Goal: Task Accomplishment & Management: Use online tool/utility

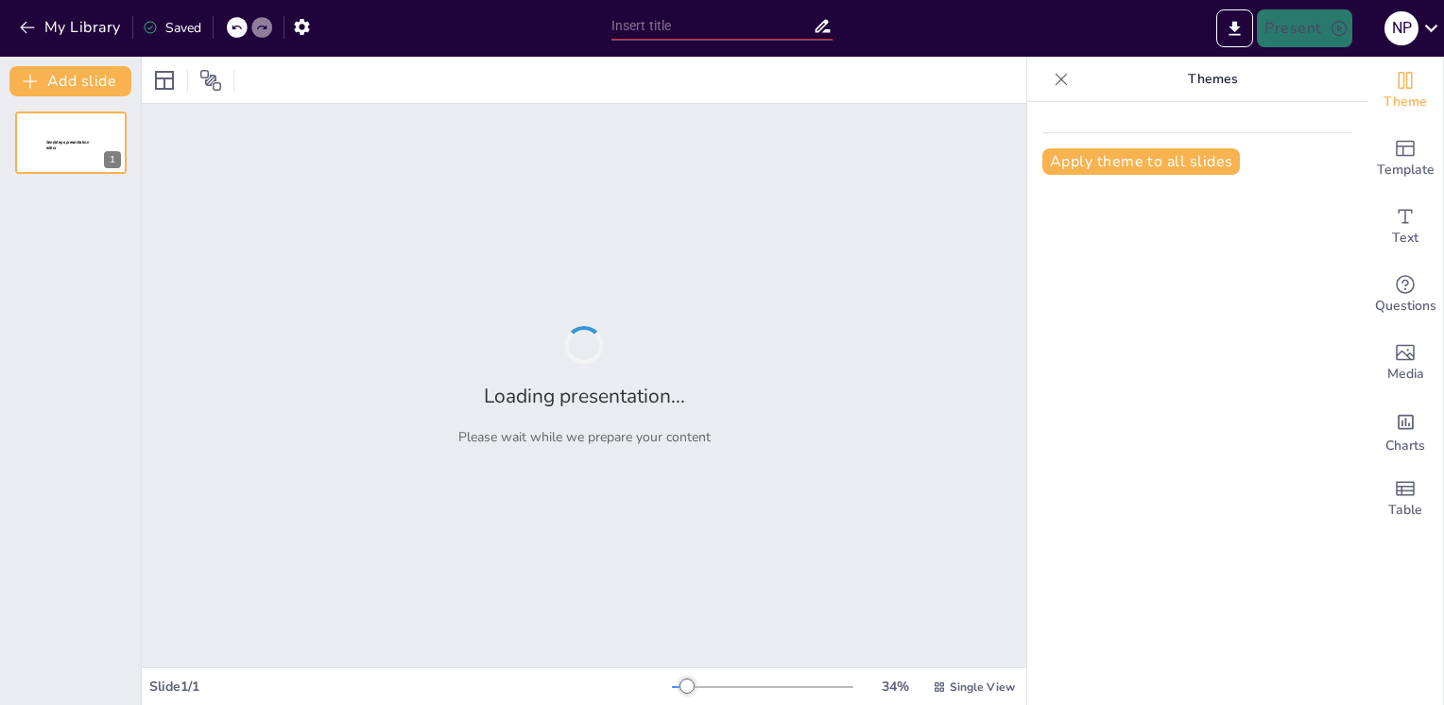
type input "The Battle of Cooch Behar: Implications for Bhutan-Cooch Behar Relations within…"
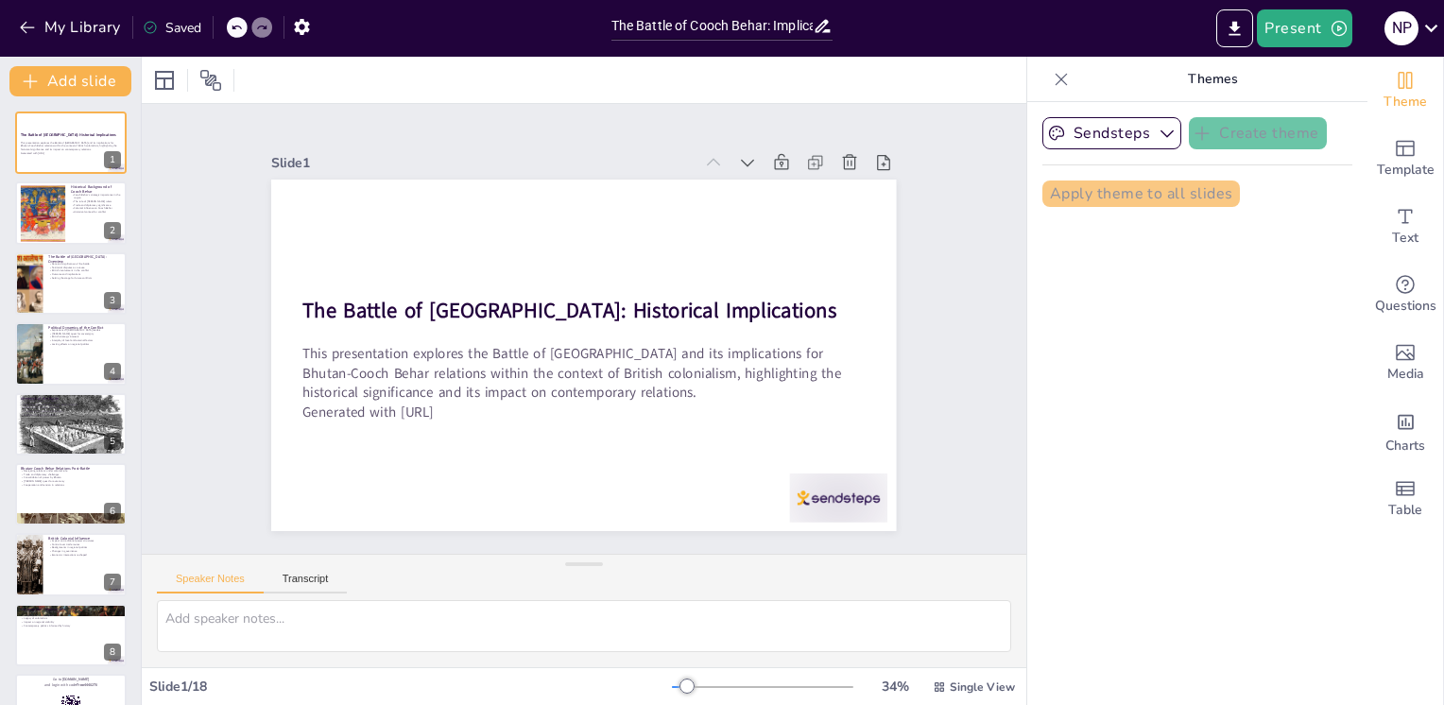
checkbox input "true"
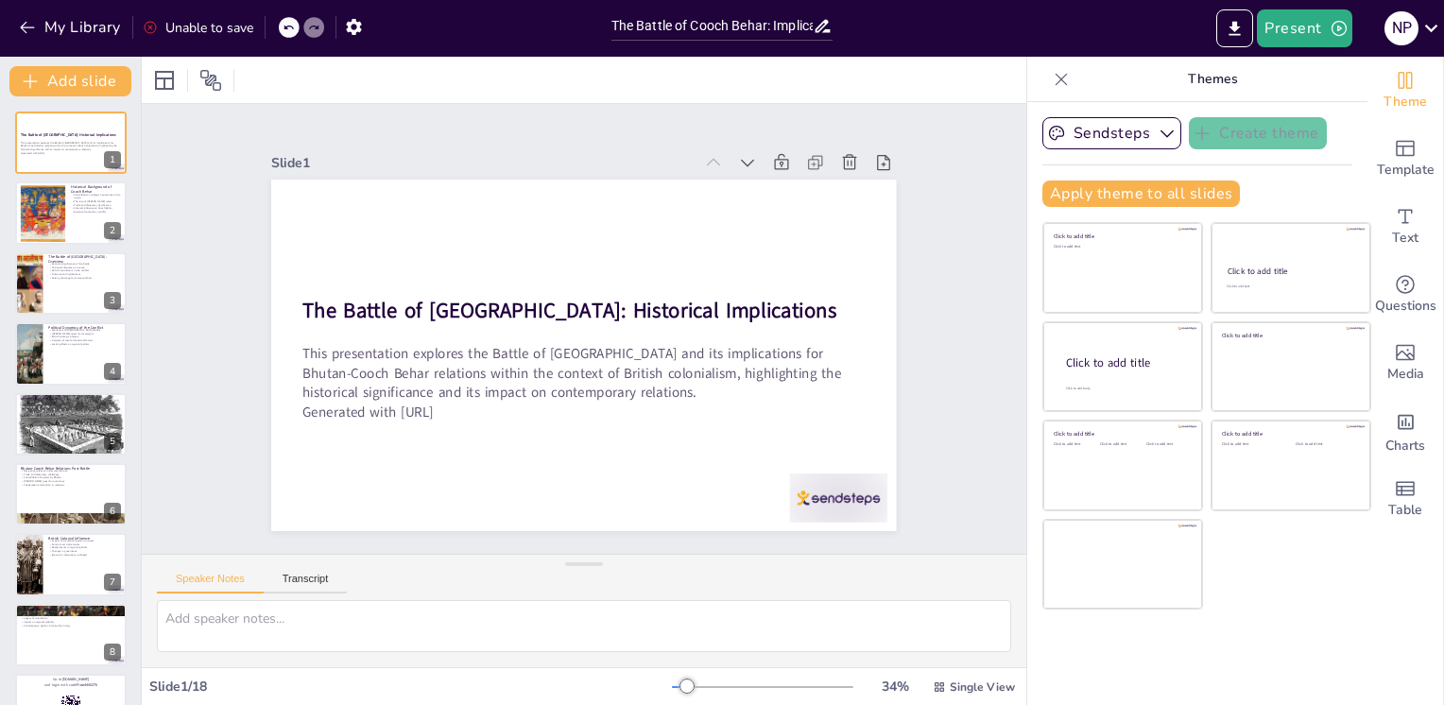
checkbox input "true"
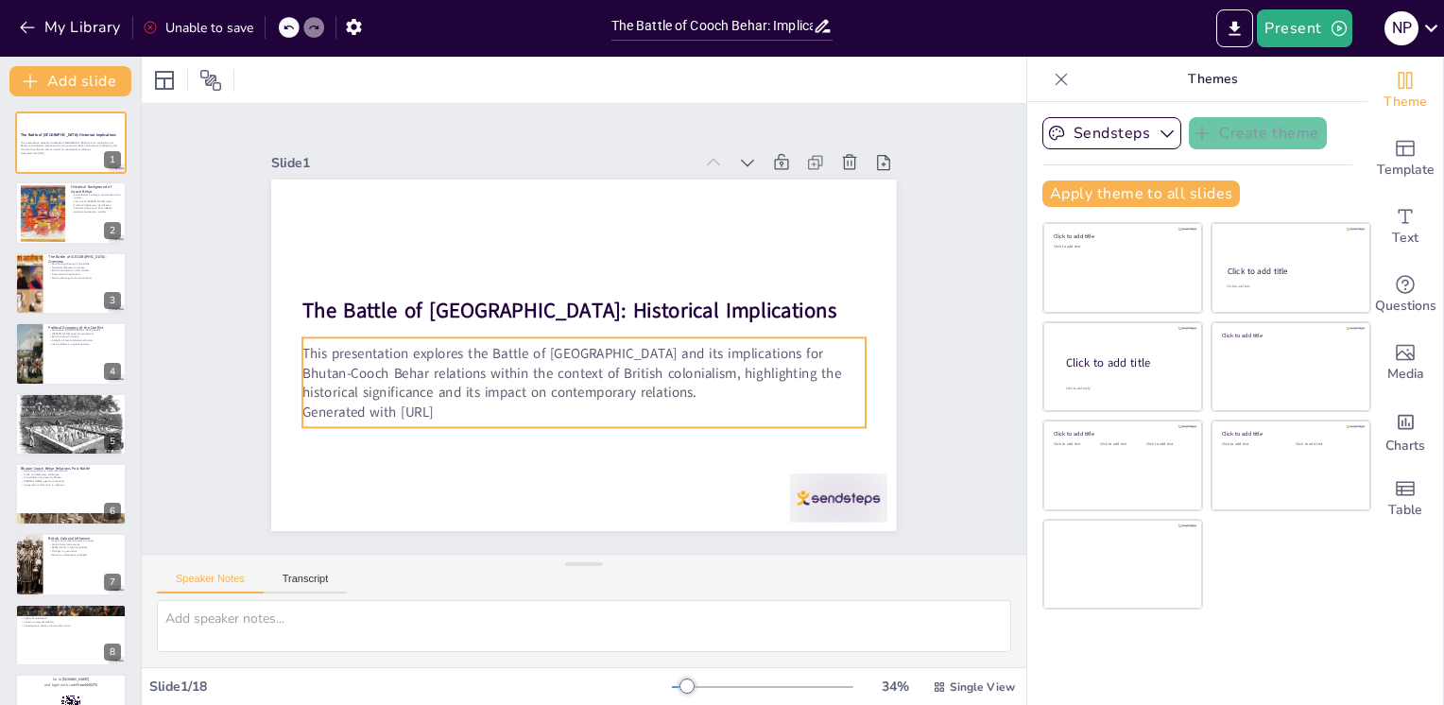
checkbox input "true"
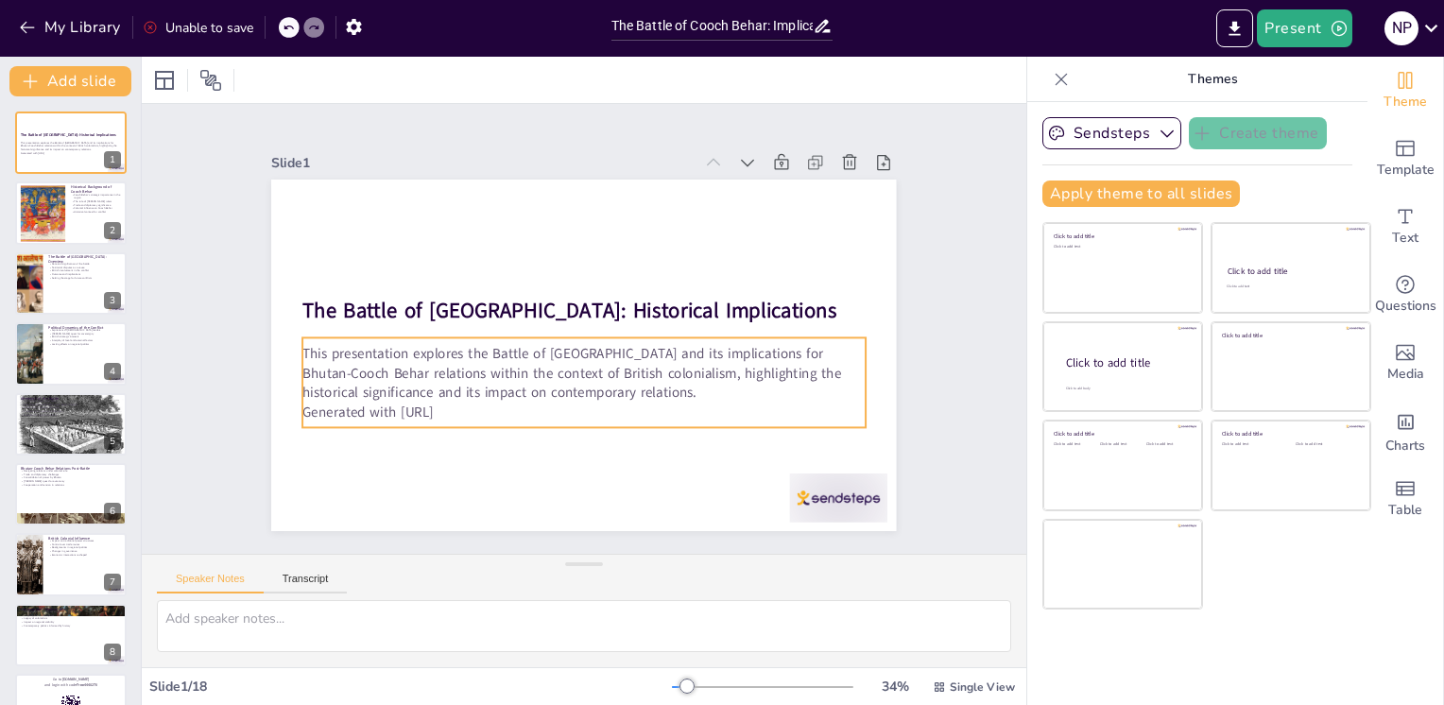
checkbox input "true"
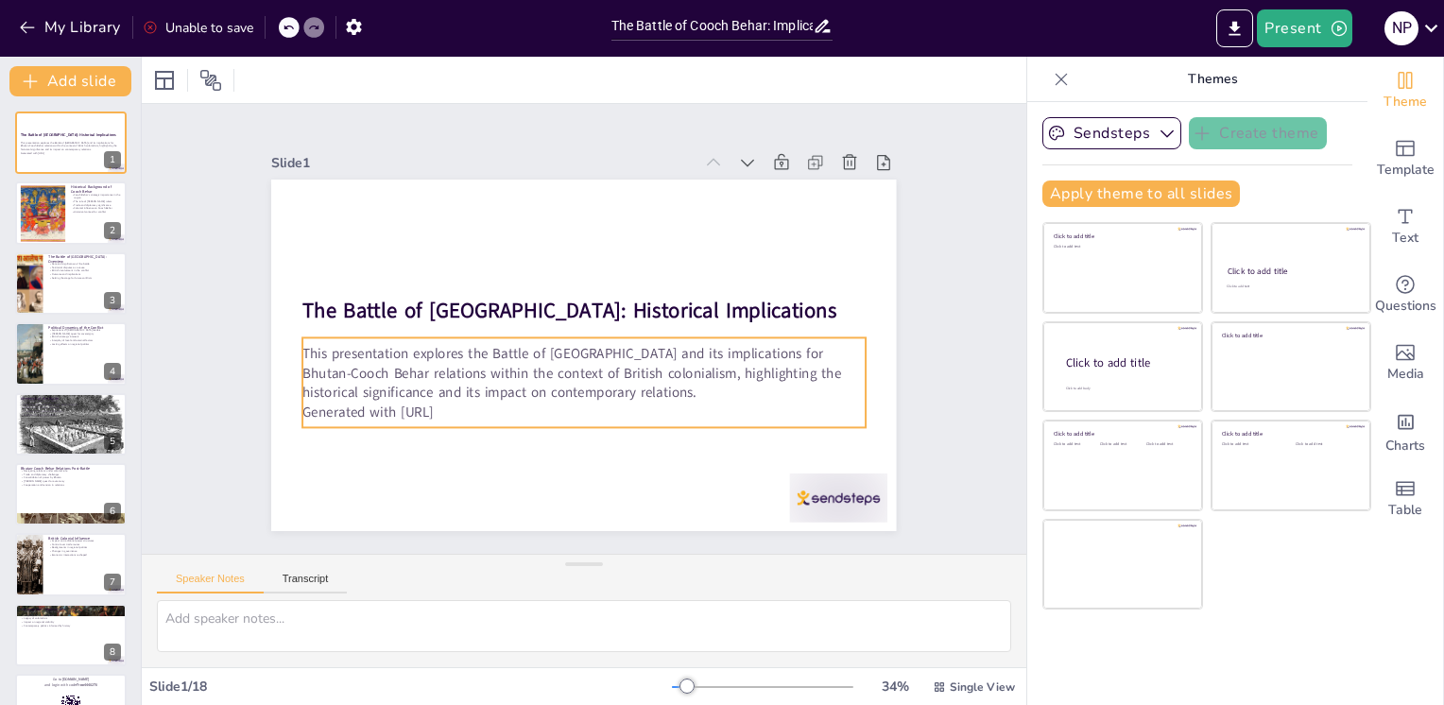
checkbox input "true"
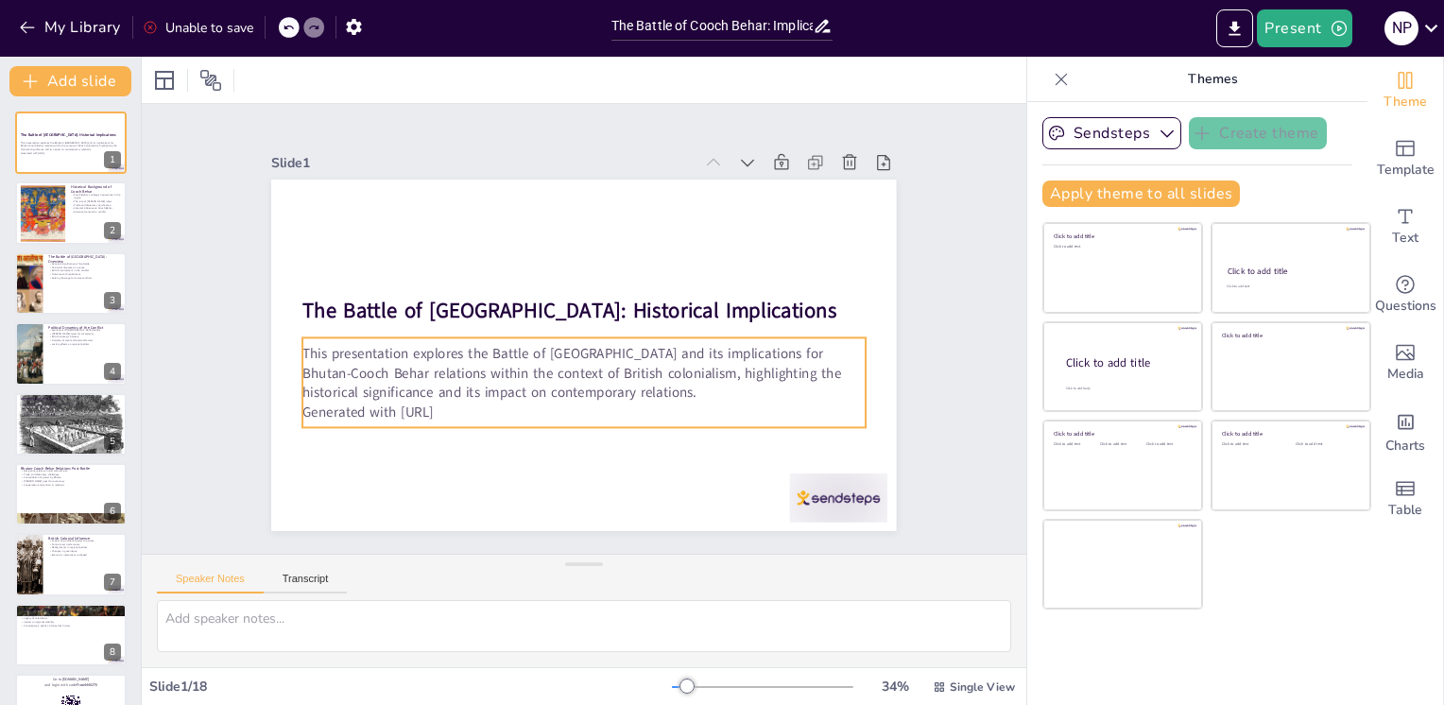
checkbox input "true"
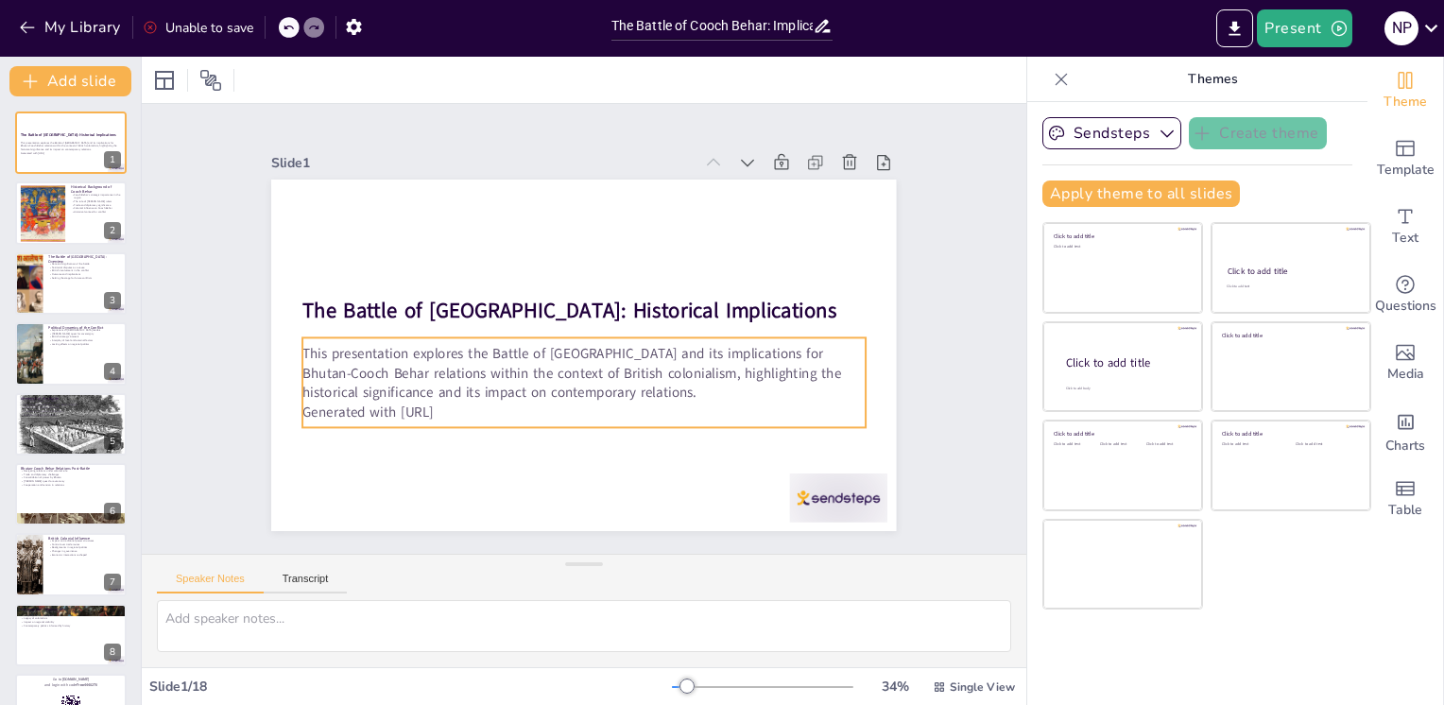
checkbox input "true"
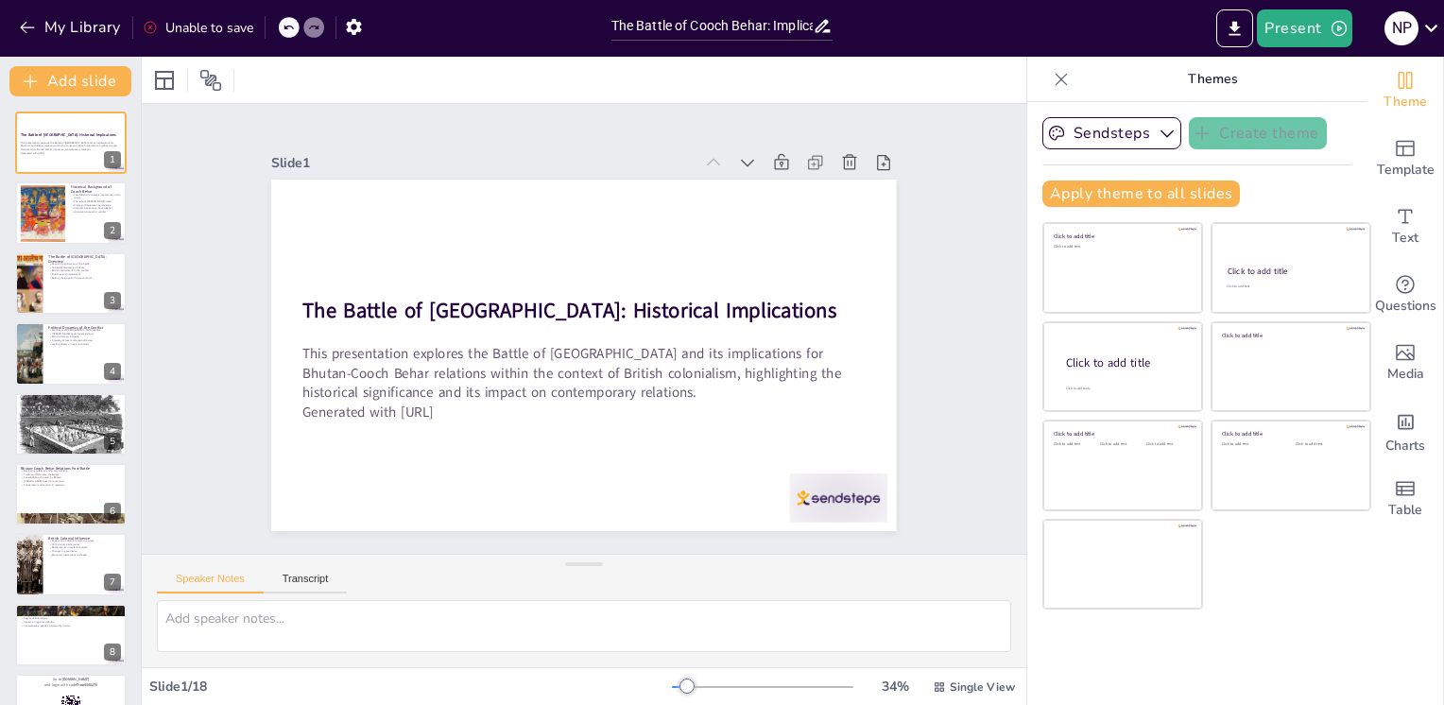
checkbox input "true"
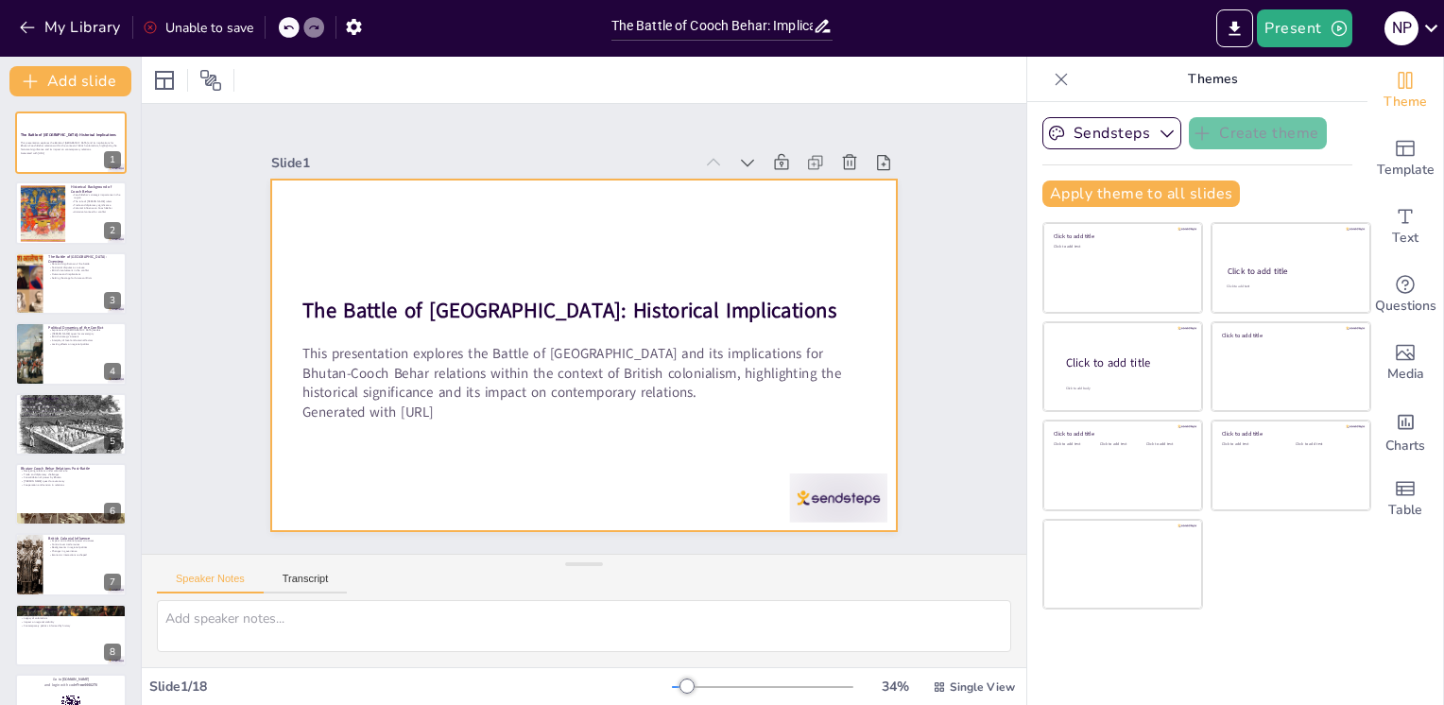
checkbox input "true"
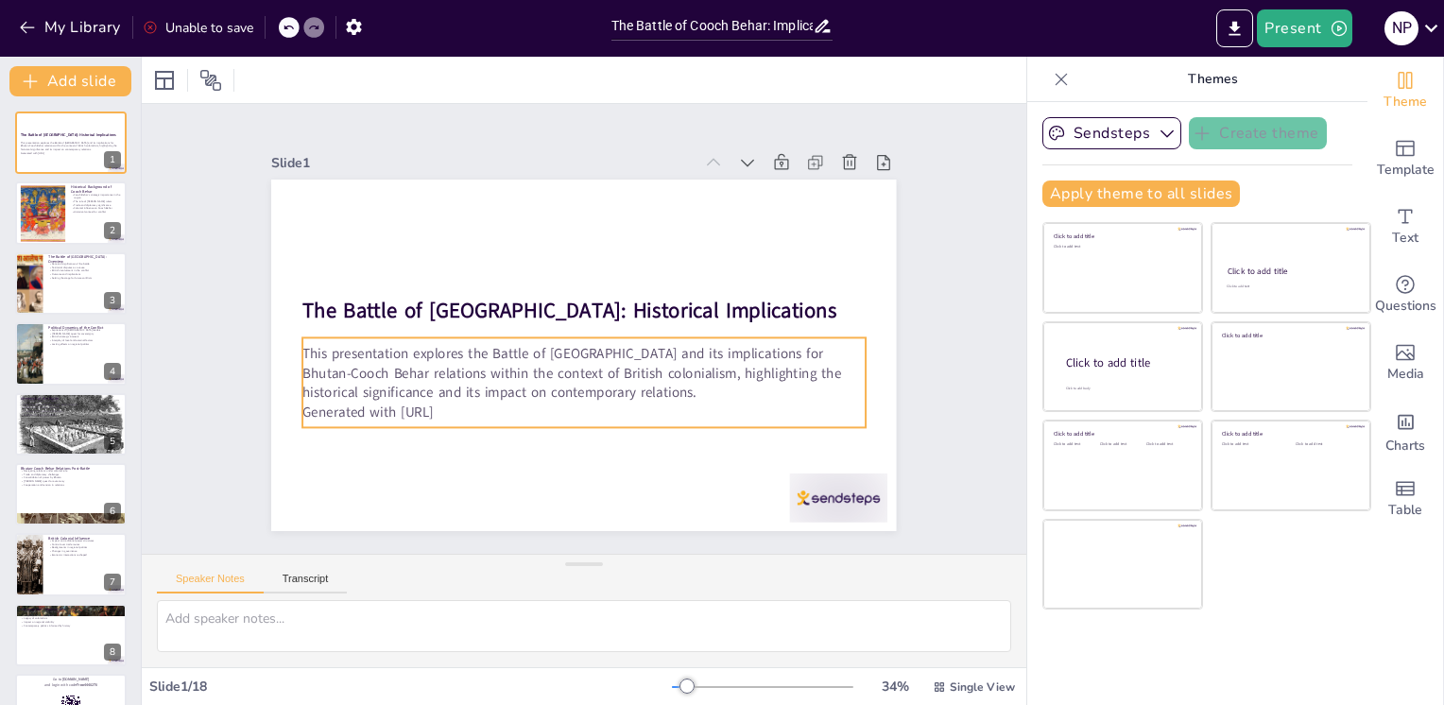
checkbox input "true"
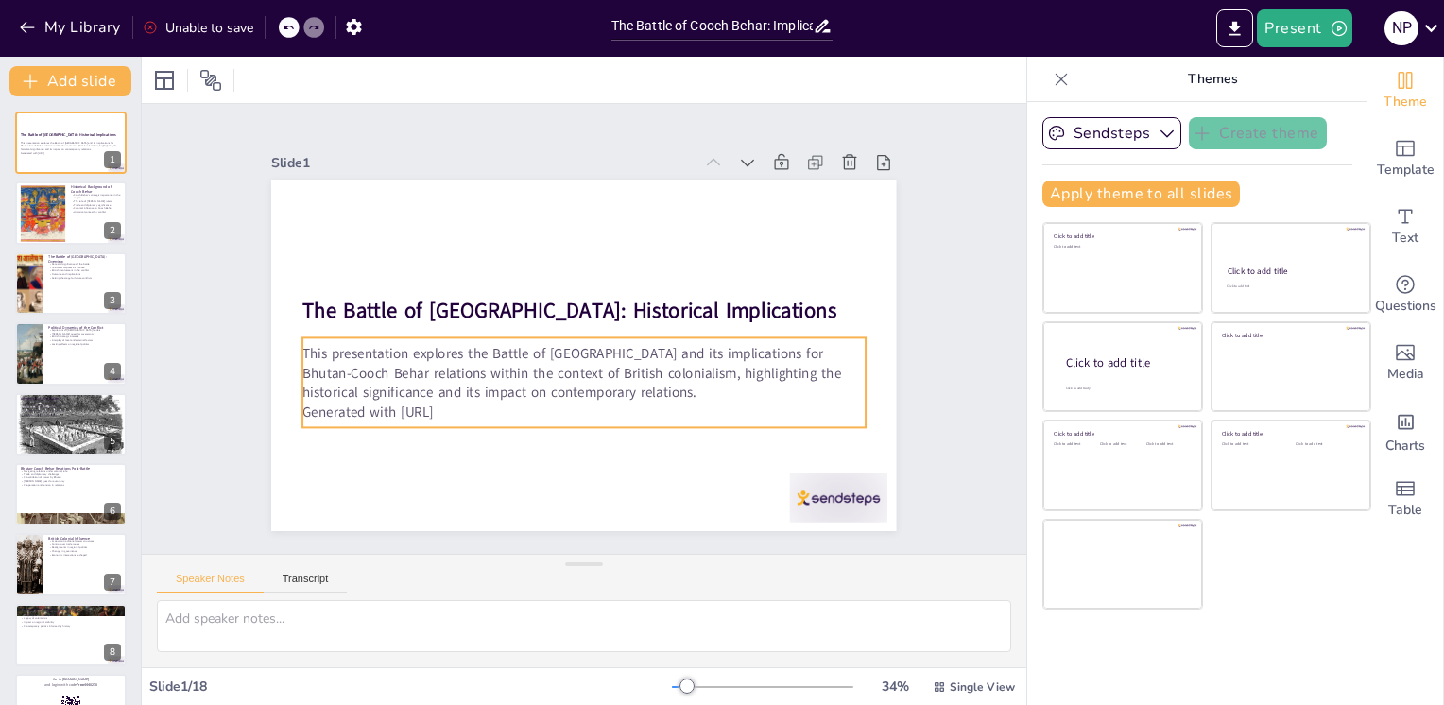
checkbox input "true"
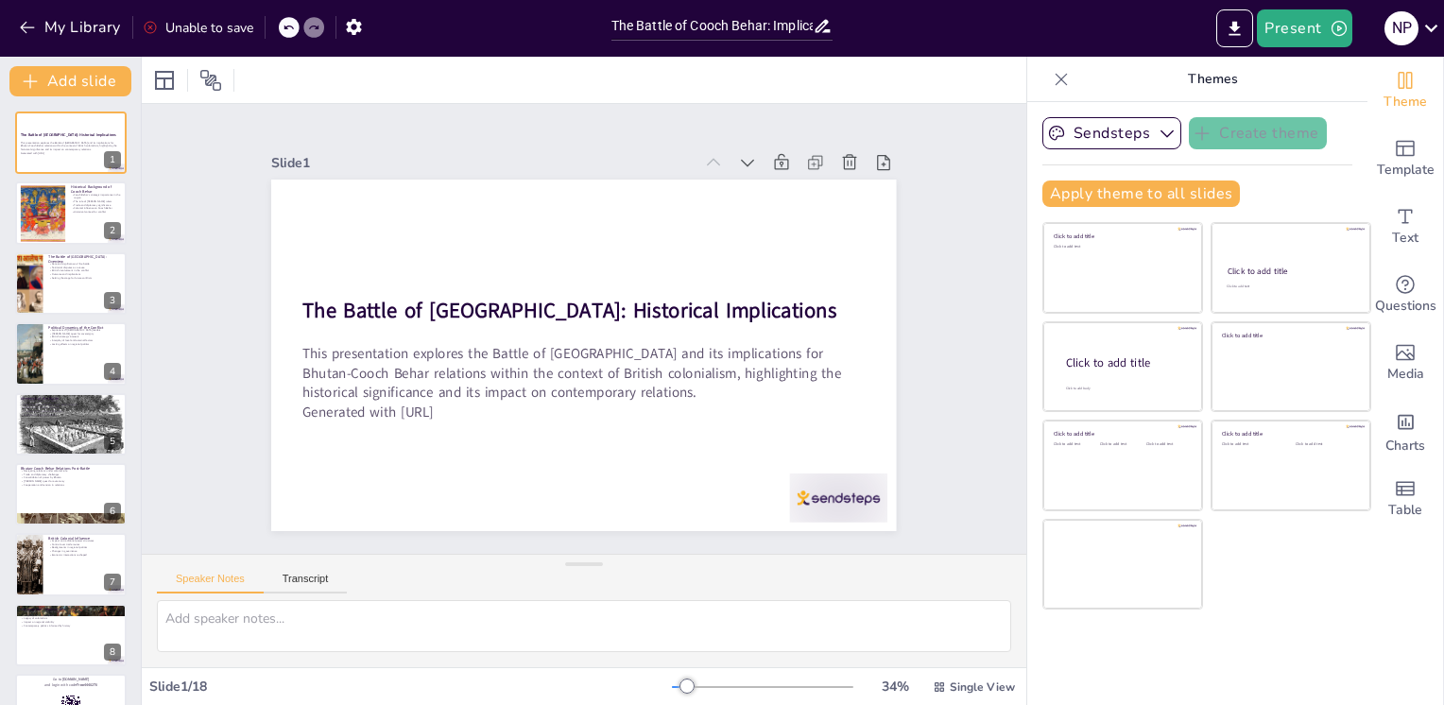
checkbox input "true"
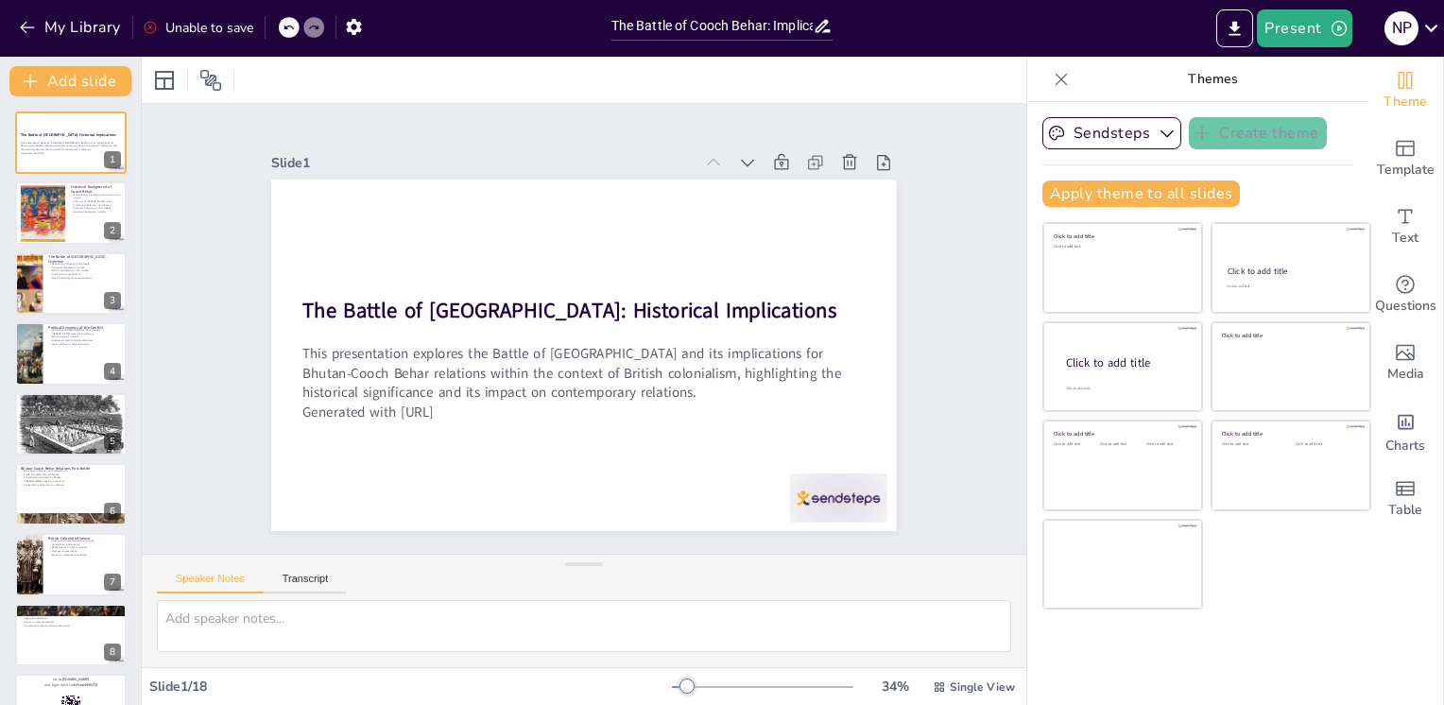
checkbox input "true"
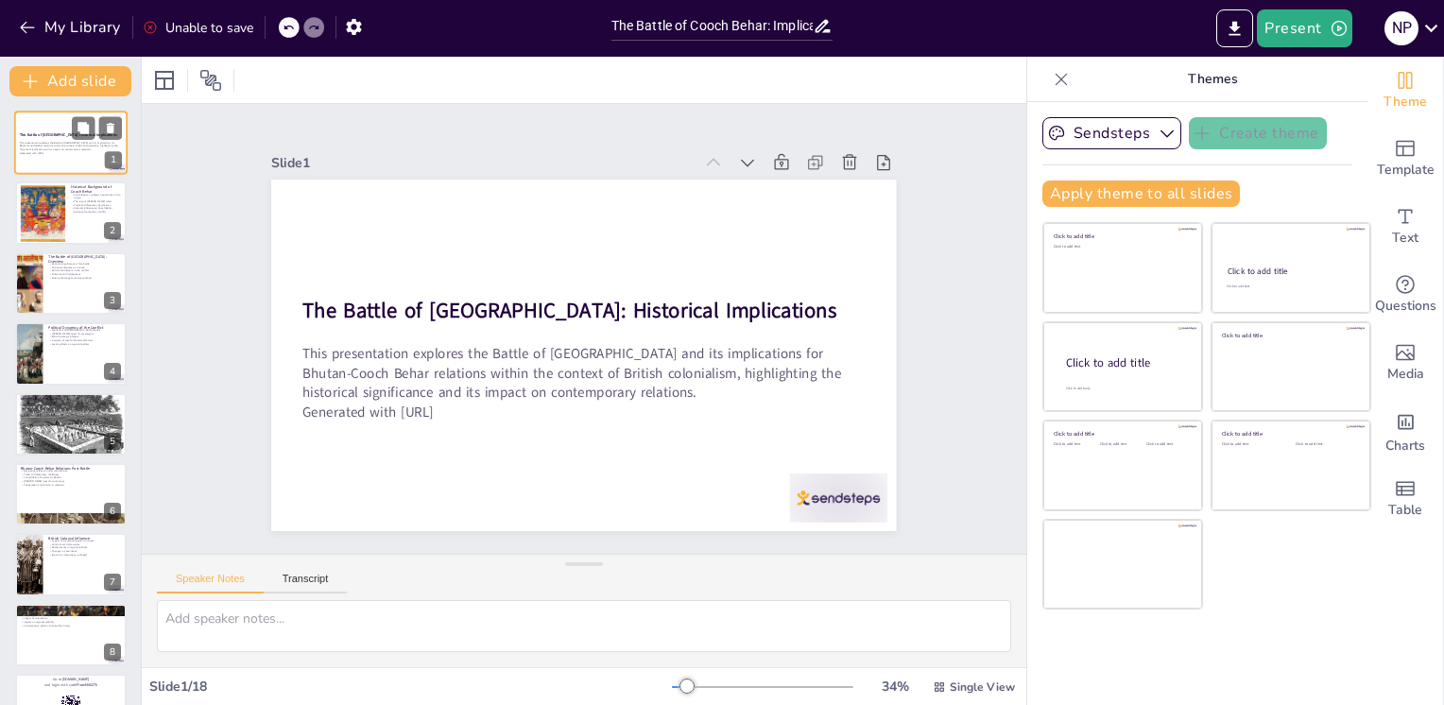
checkbox input "true"
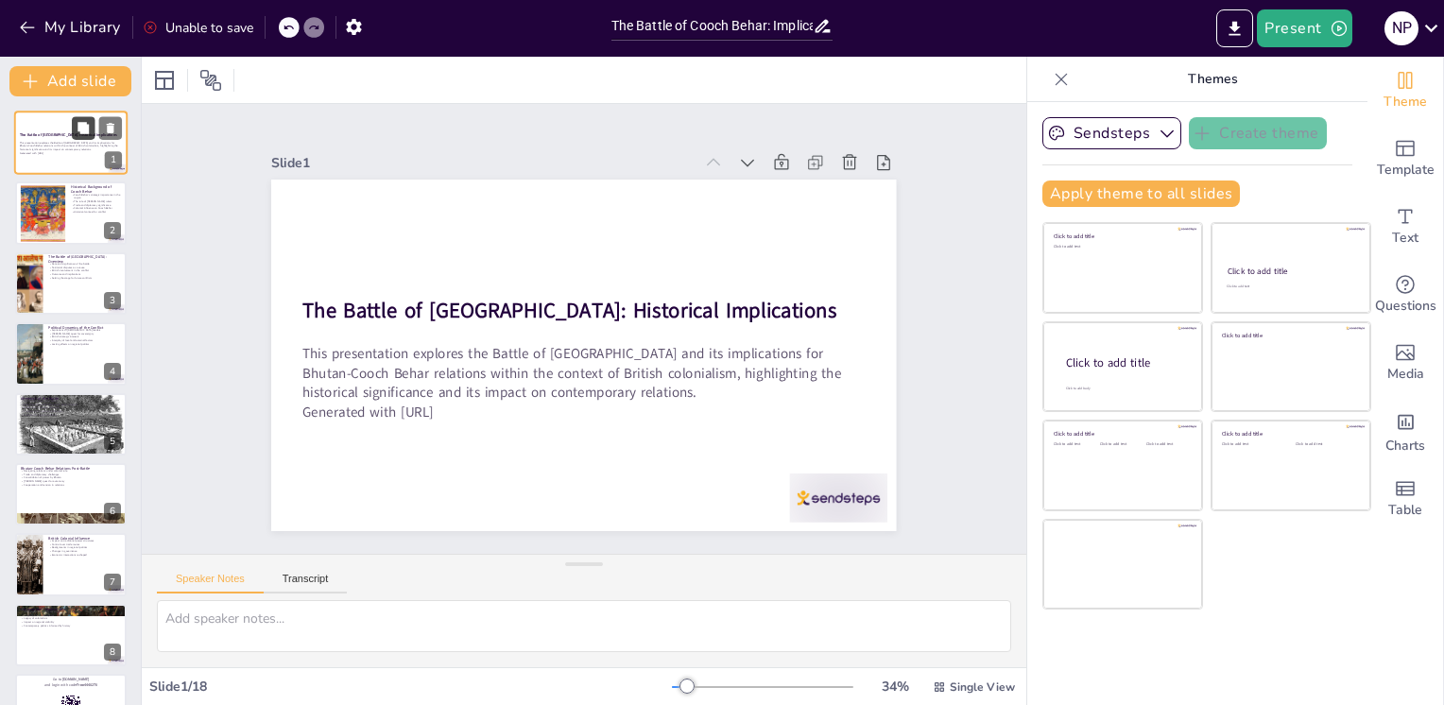
checkbox input "true"
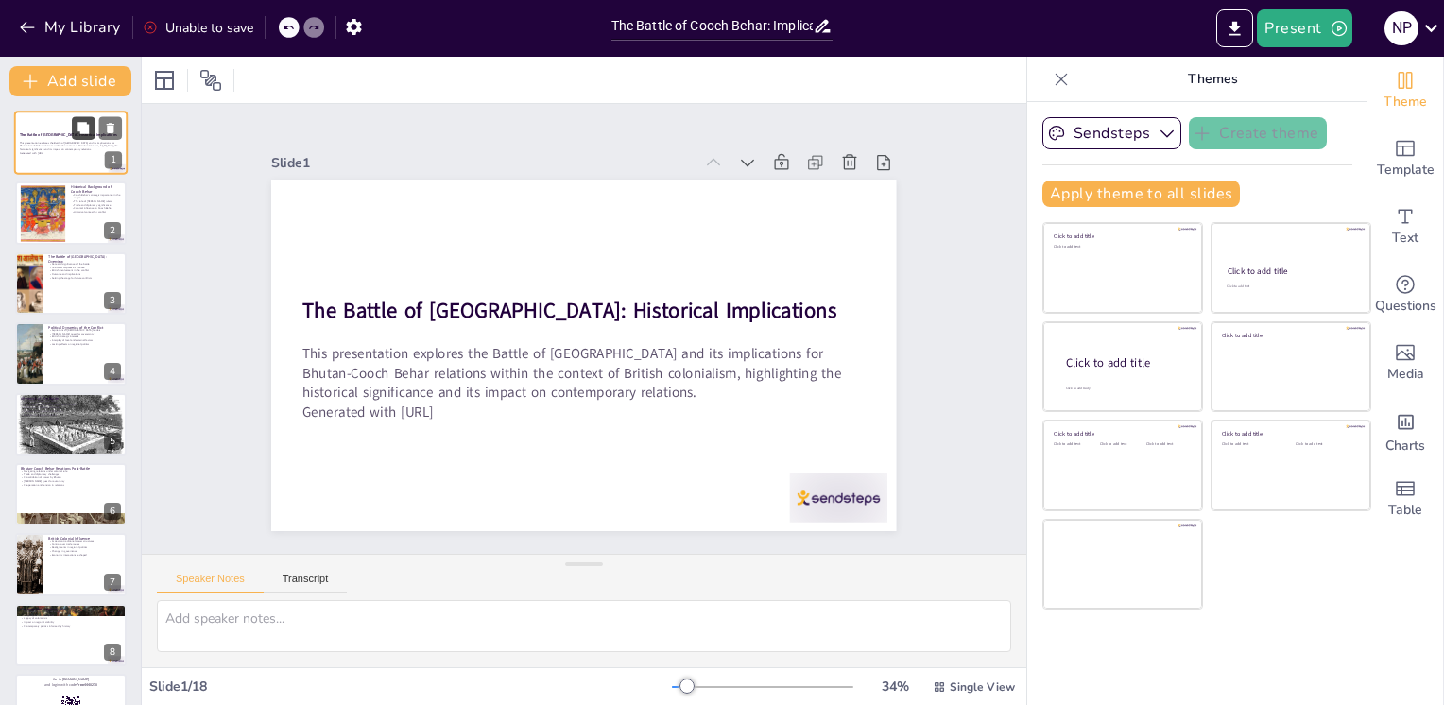
checkbox input "true"
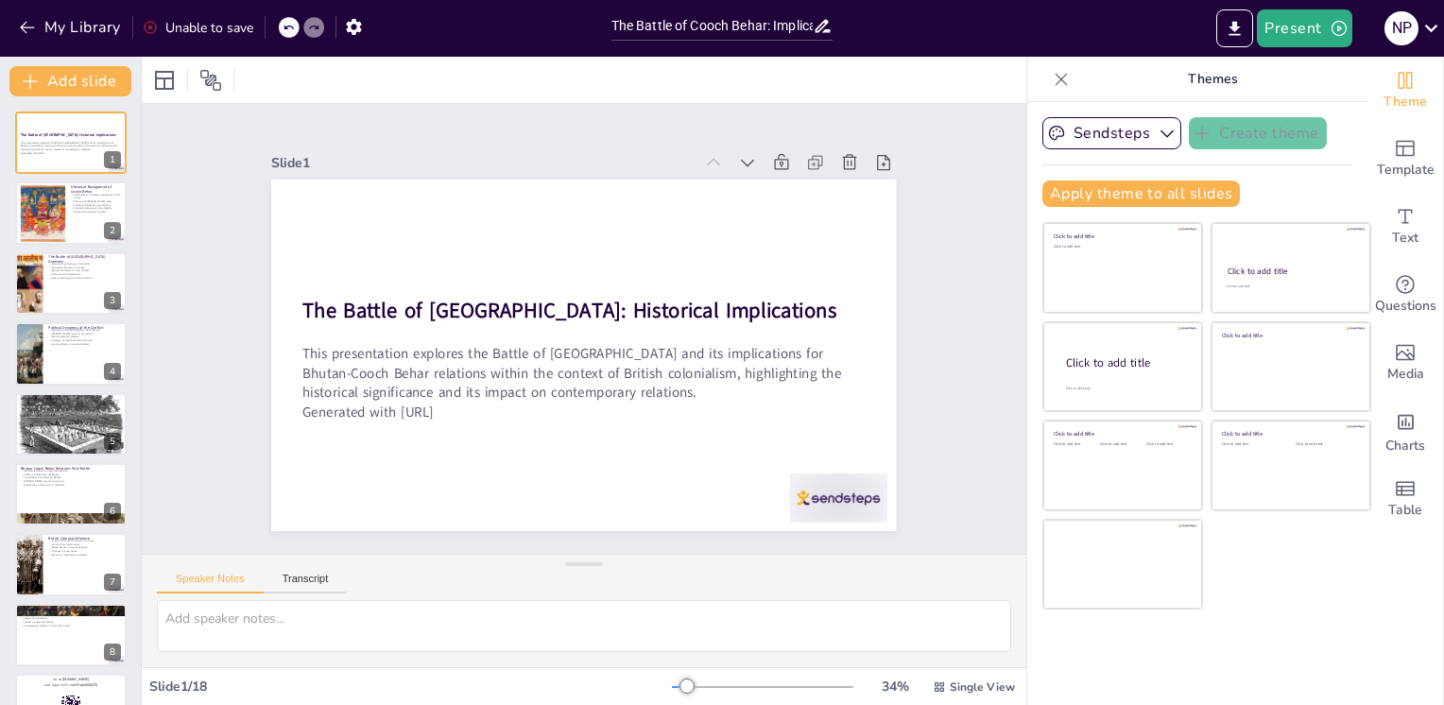
checkbox input "true"
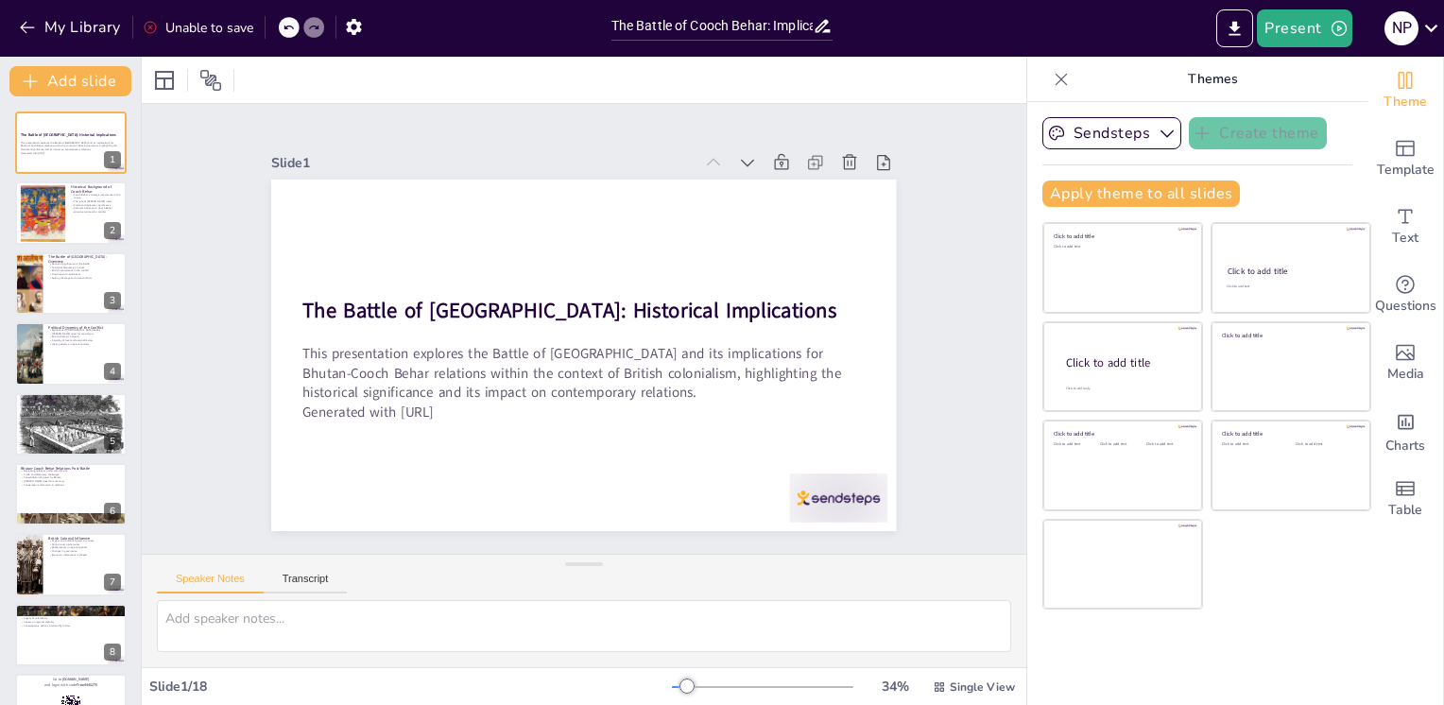
checkbox input "true"
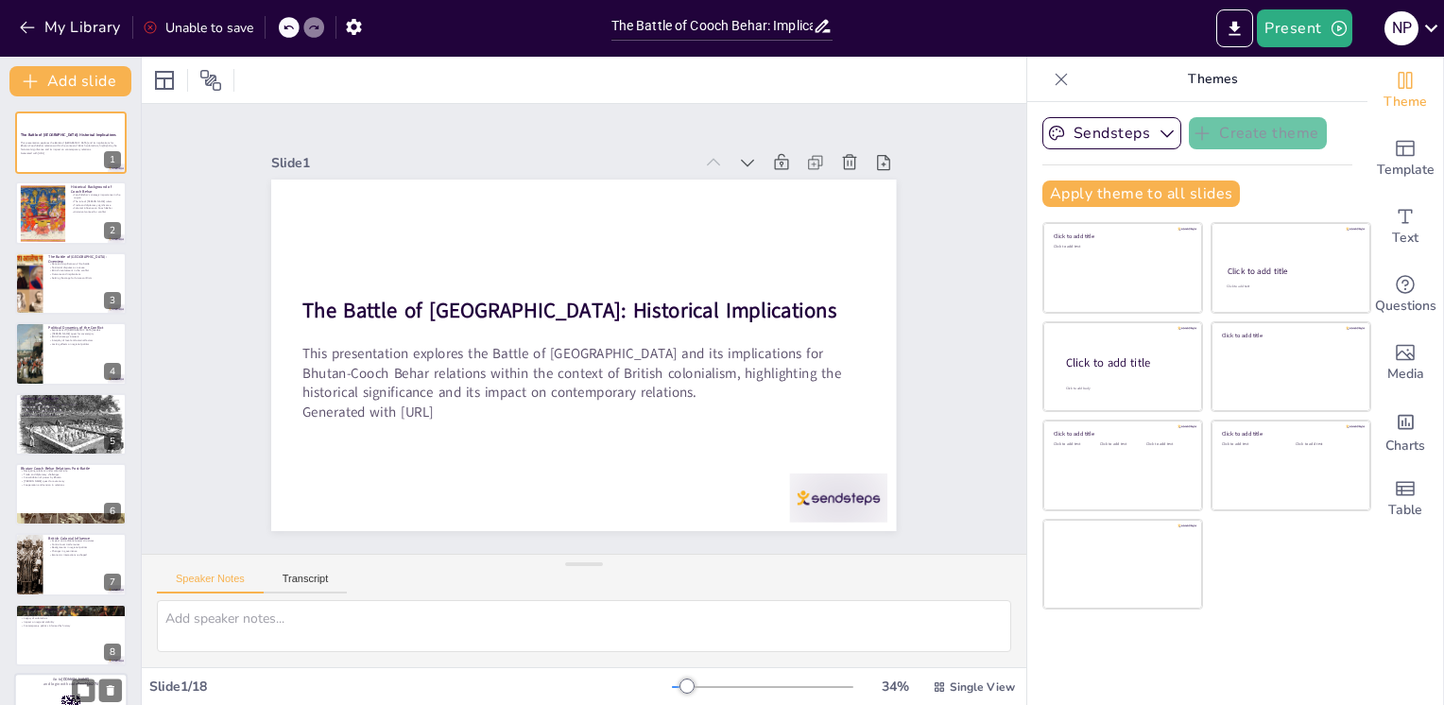
checkbox input "true"
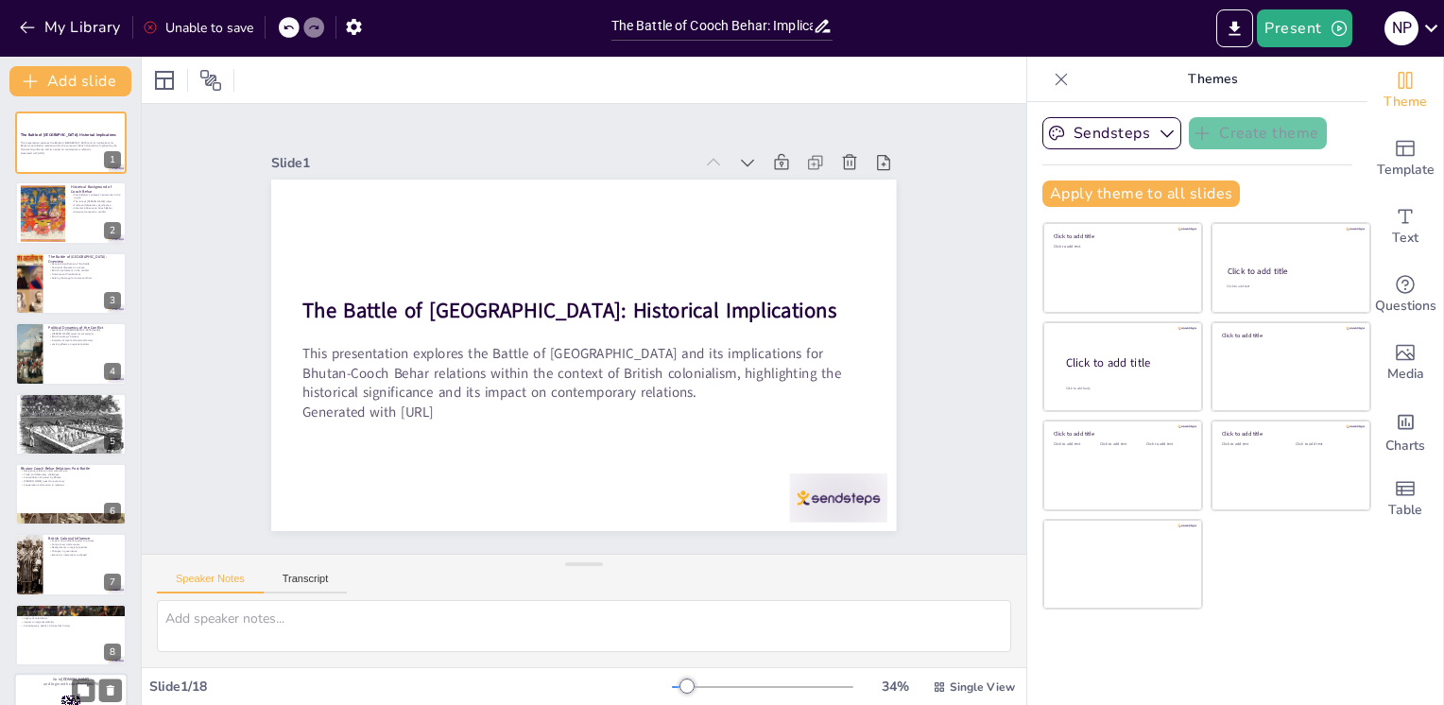
checkbox input "true"
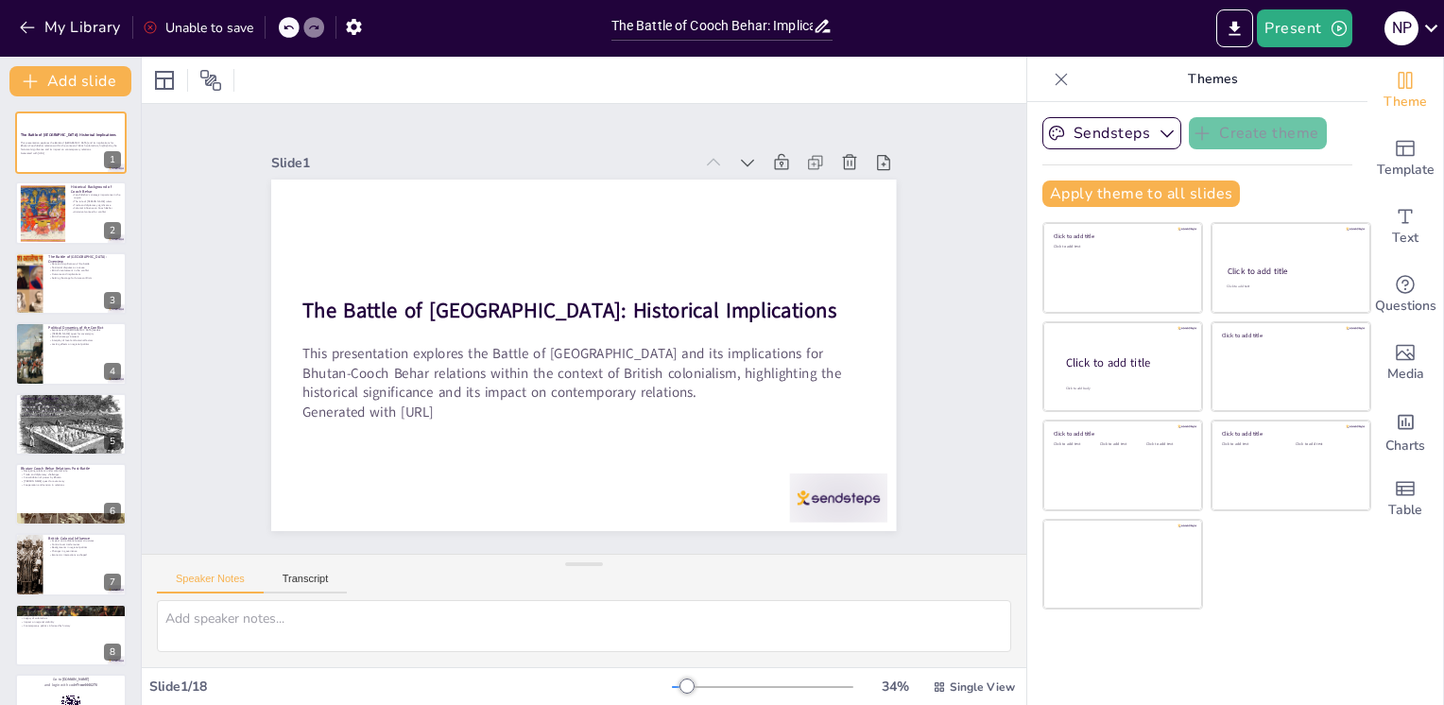
checkbox input "true"
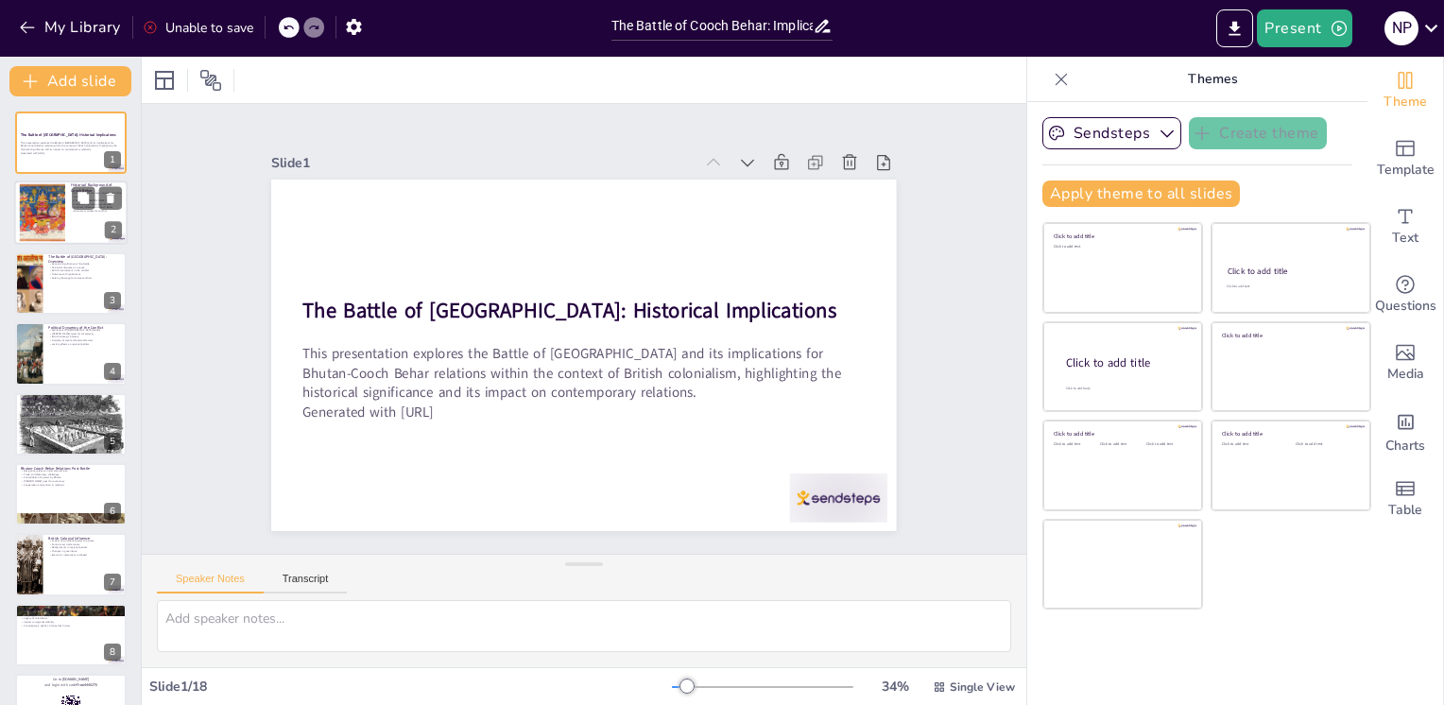
checkbox input "true"
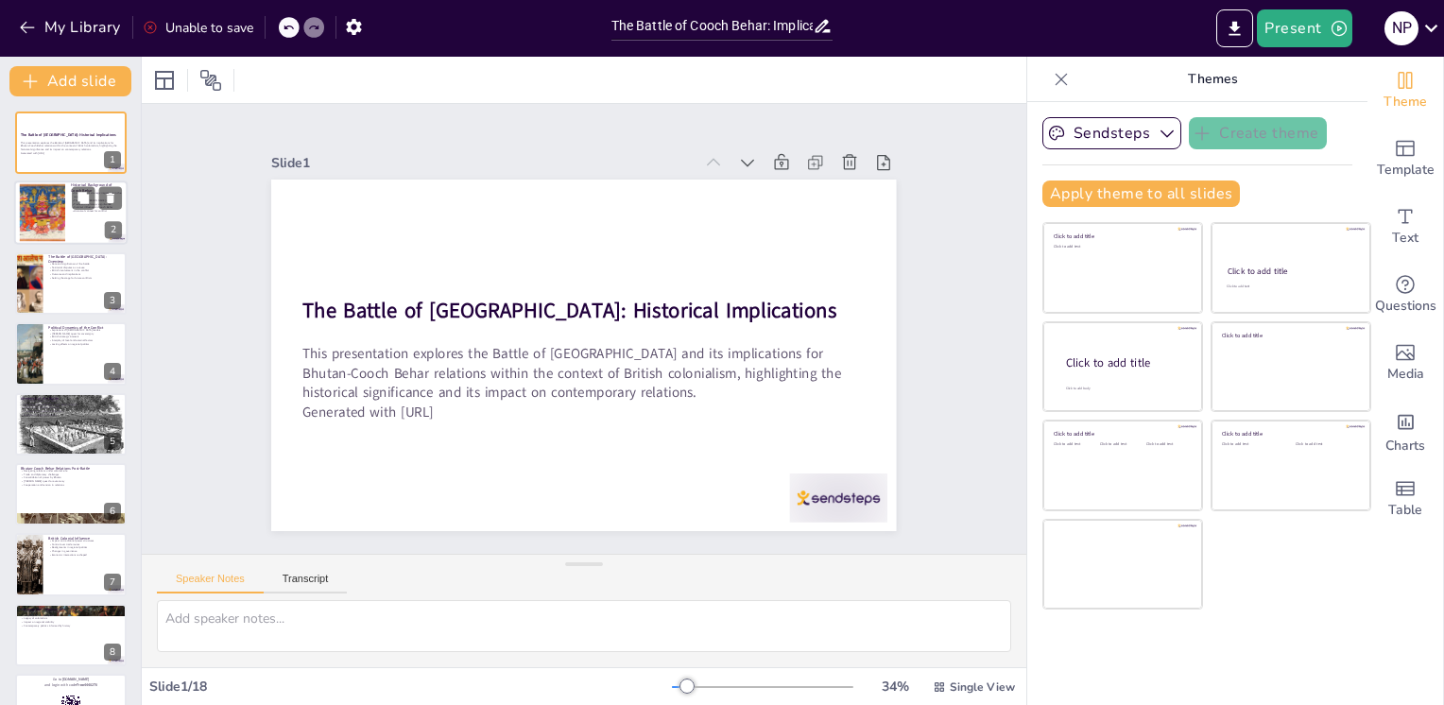
checkbox input "true"
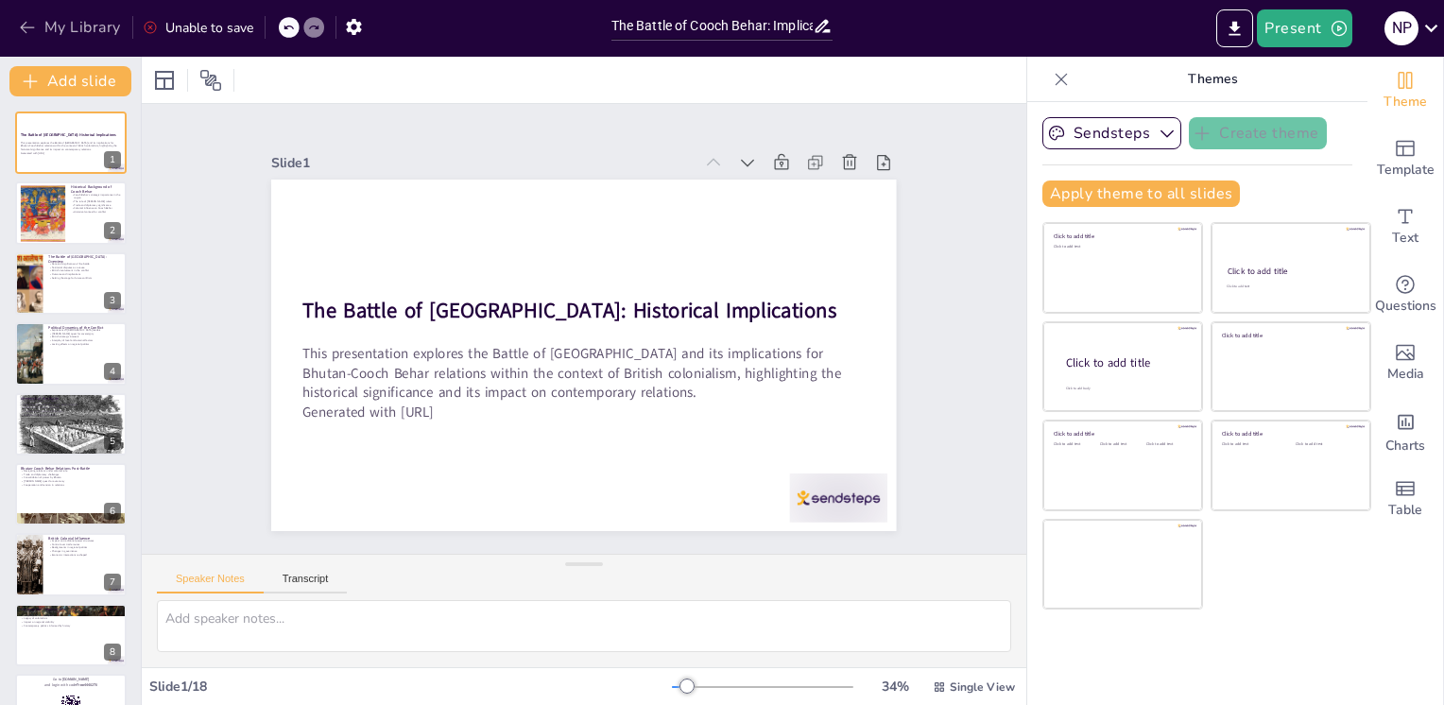
checkbox input "true"
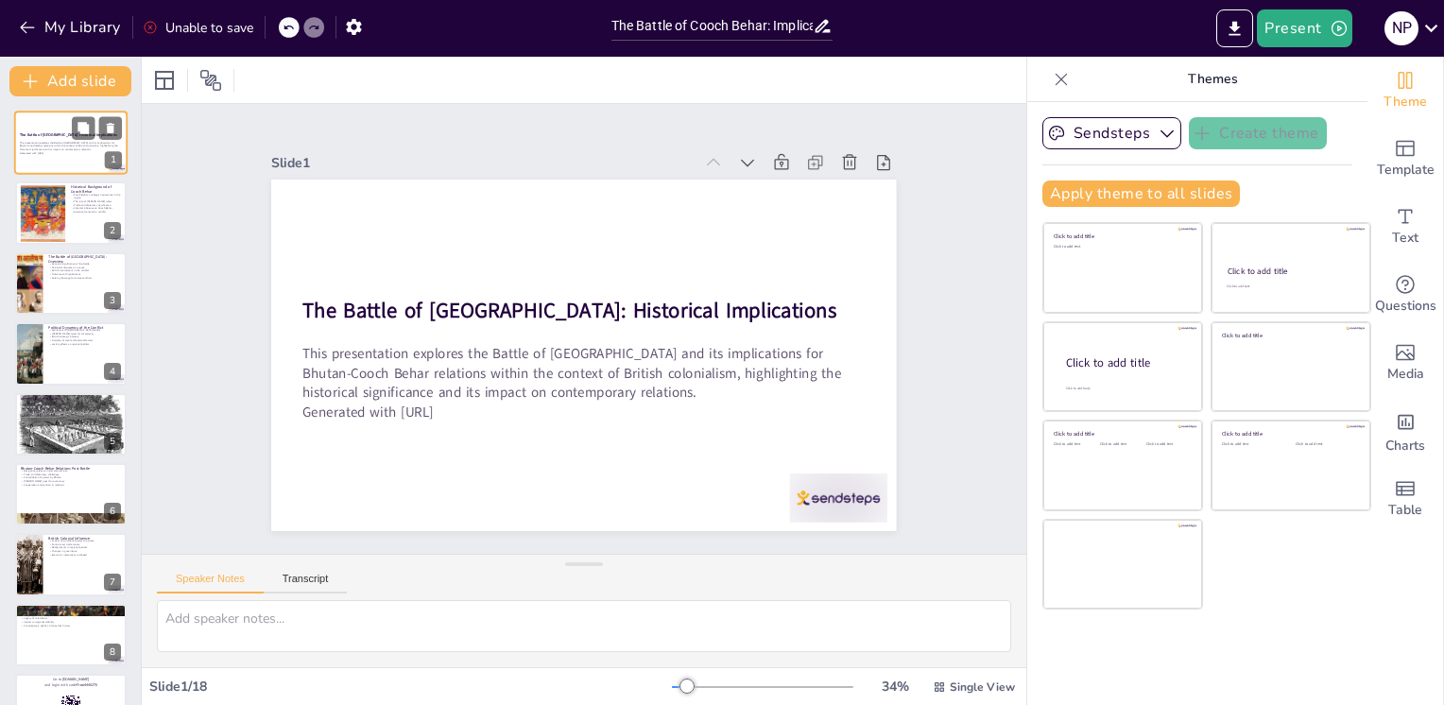
checkbox input "true"
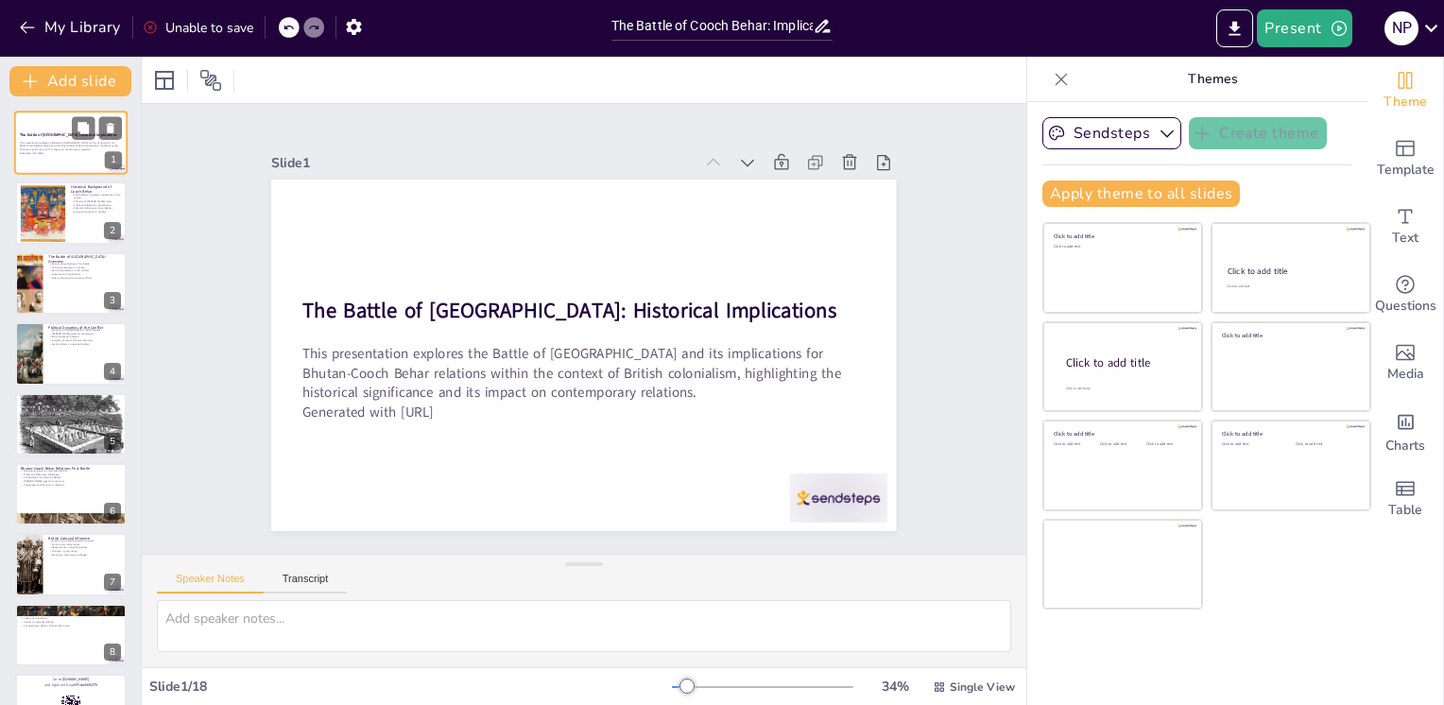
checkbox input "true"
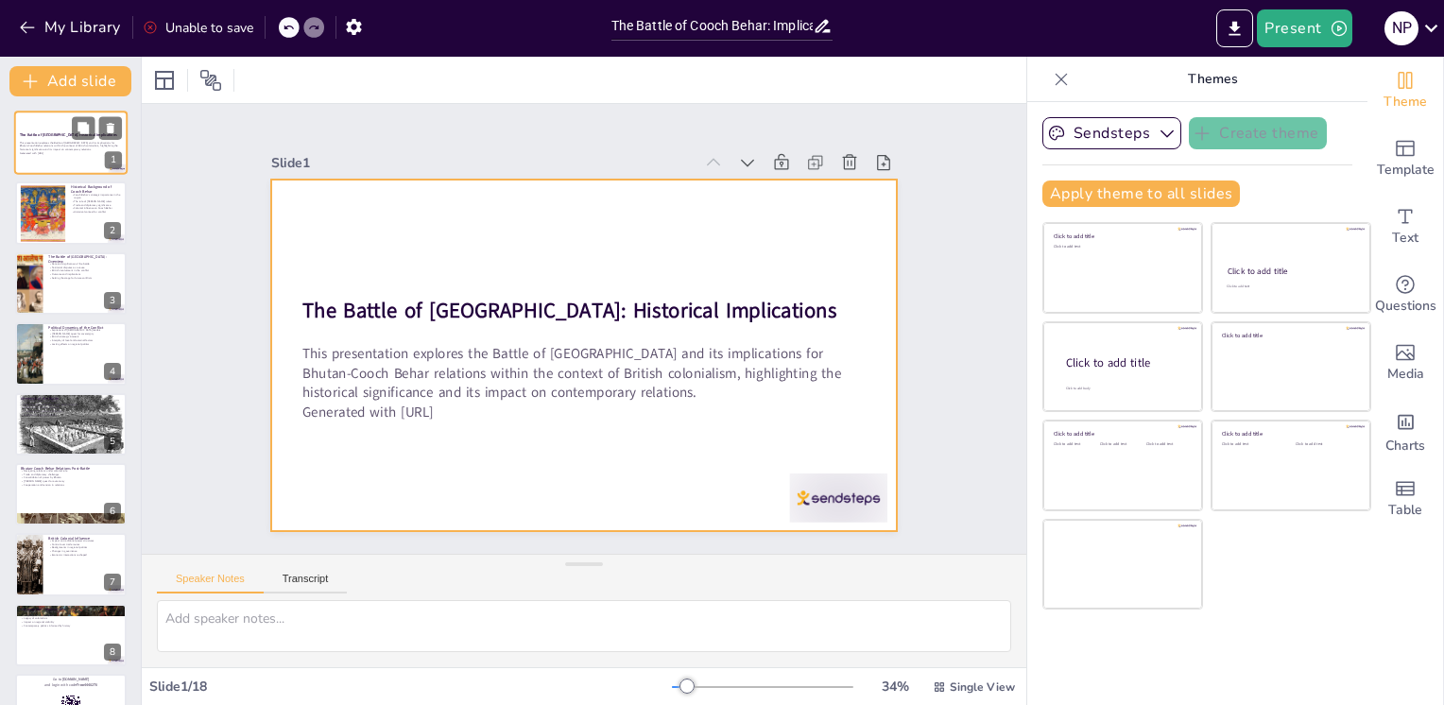
checkbox input "true"
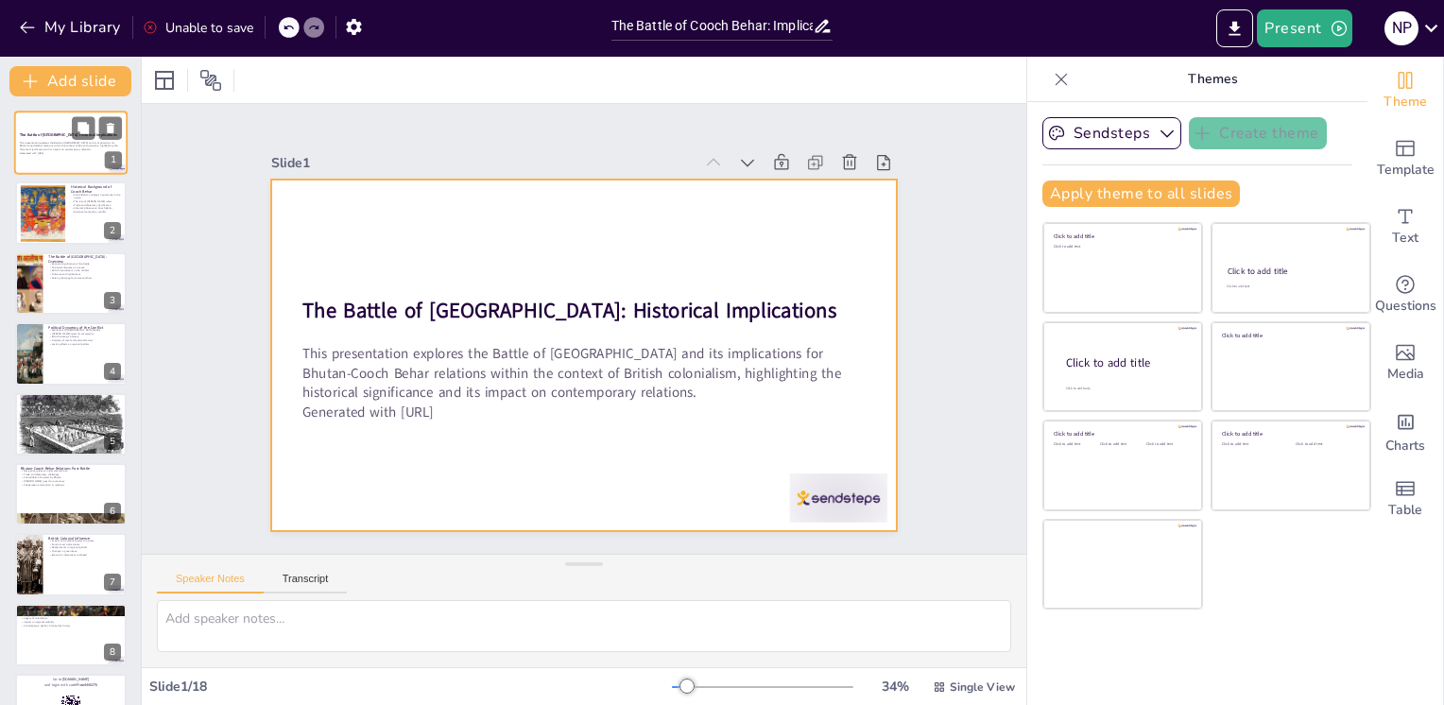
checkbox input "true"
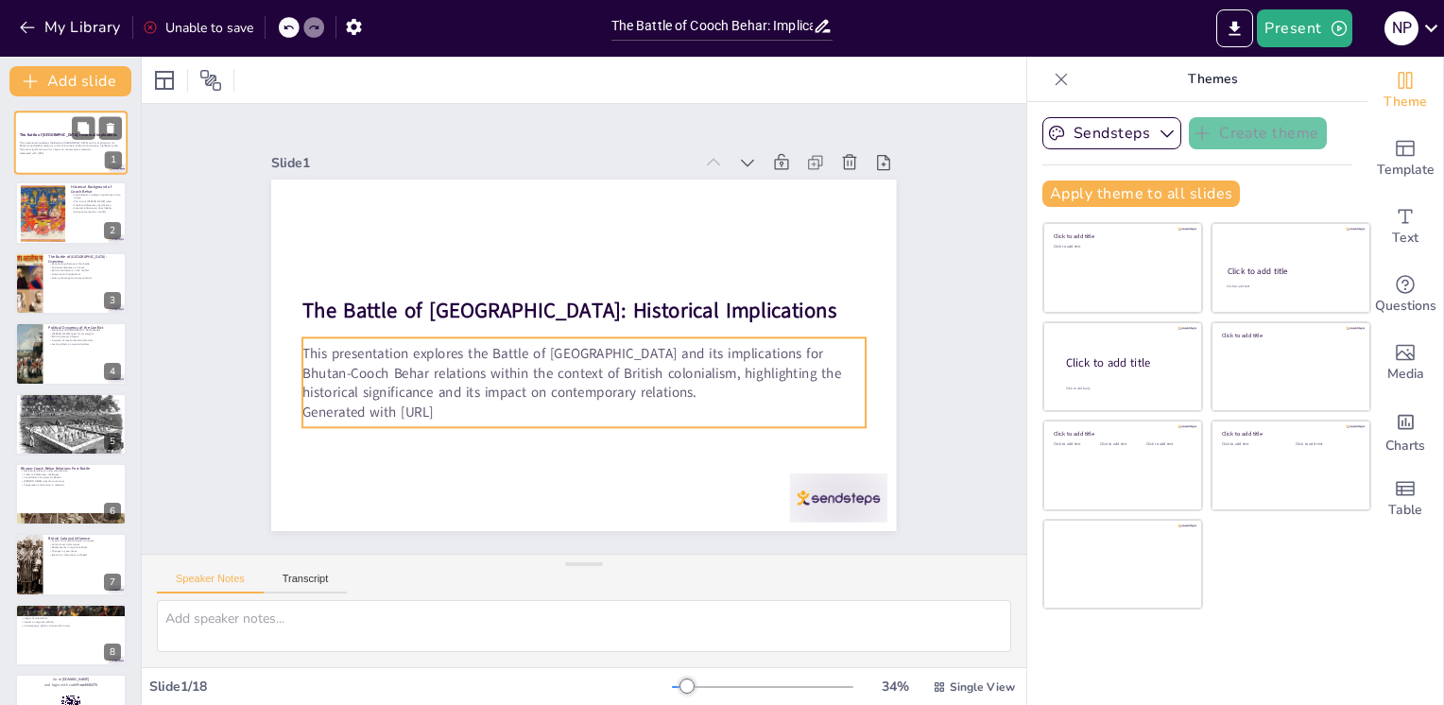
checkbox input "true"
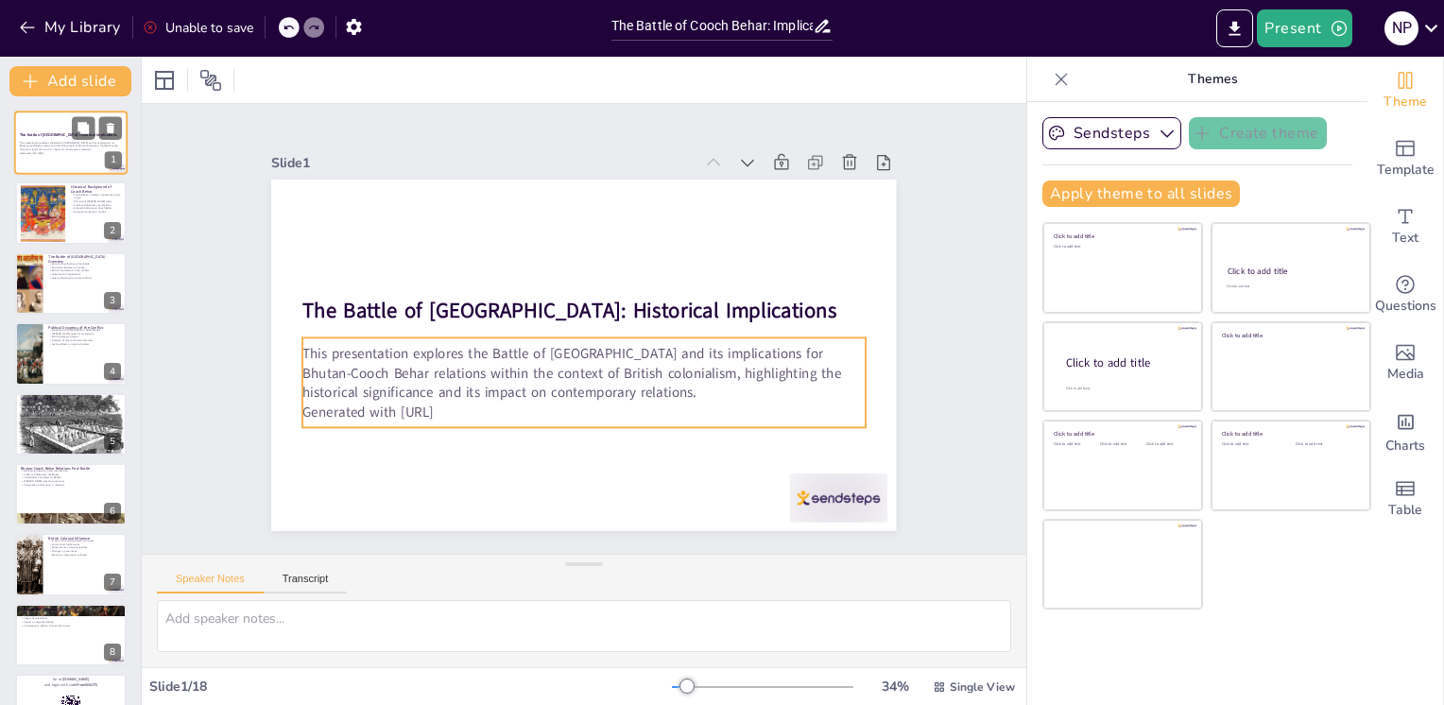
click at [79, 147] on p "This presentation explores the Battle of [GEOGRAPHIC_DATA] and its implications…" at bounding box center [71, 146] width 102 height 10
checkbox input "true"
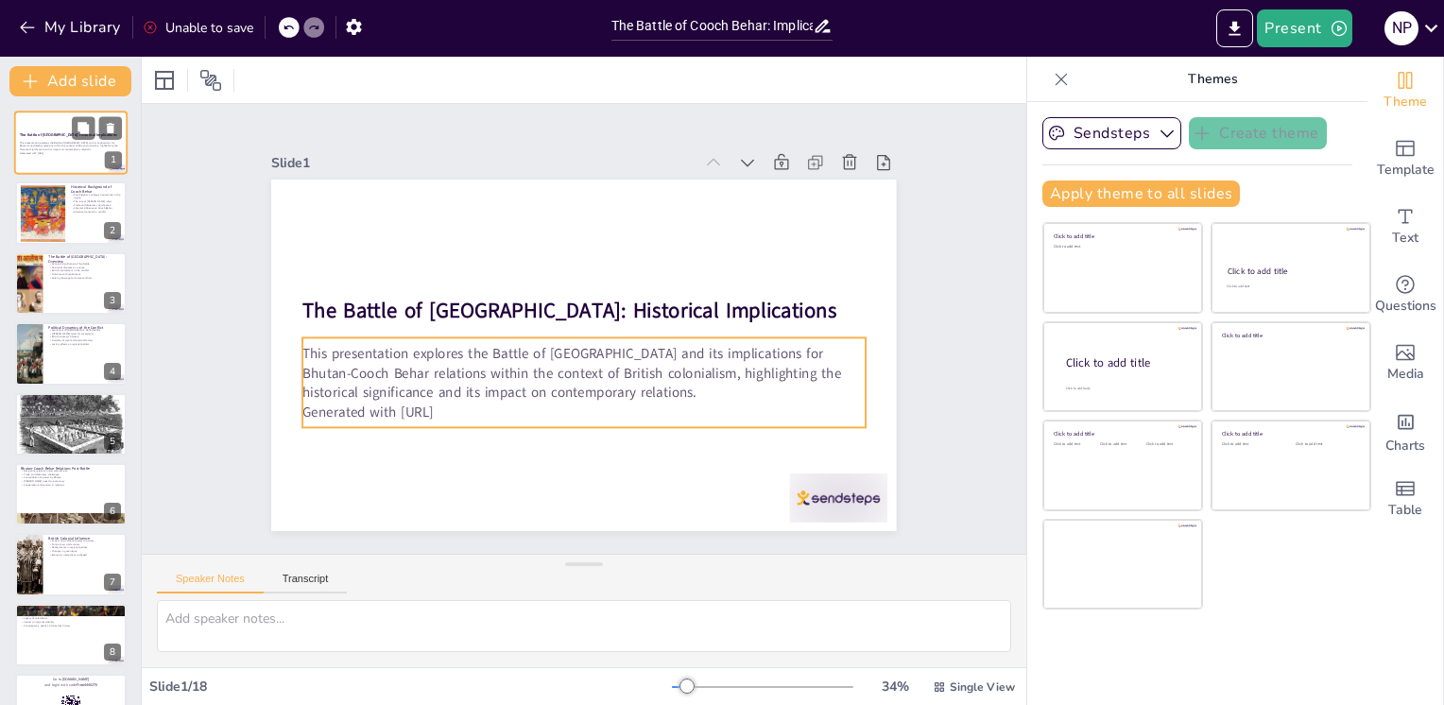
checkbox input "true"
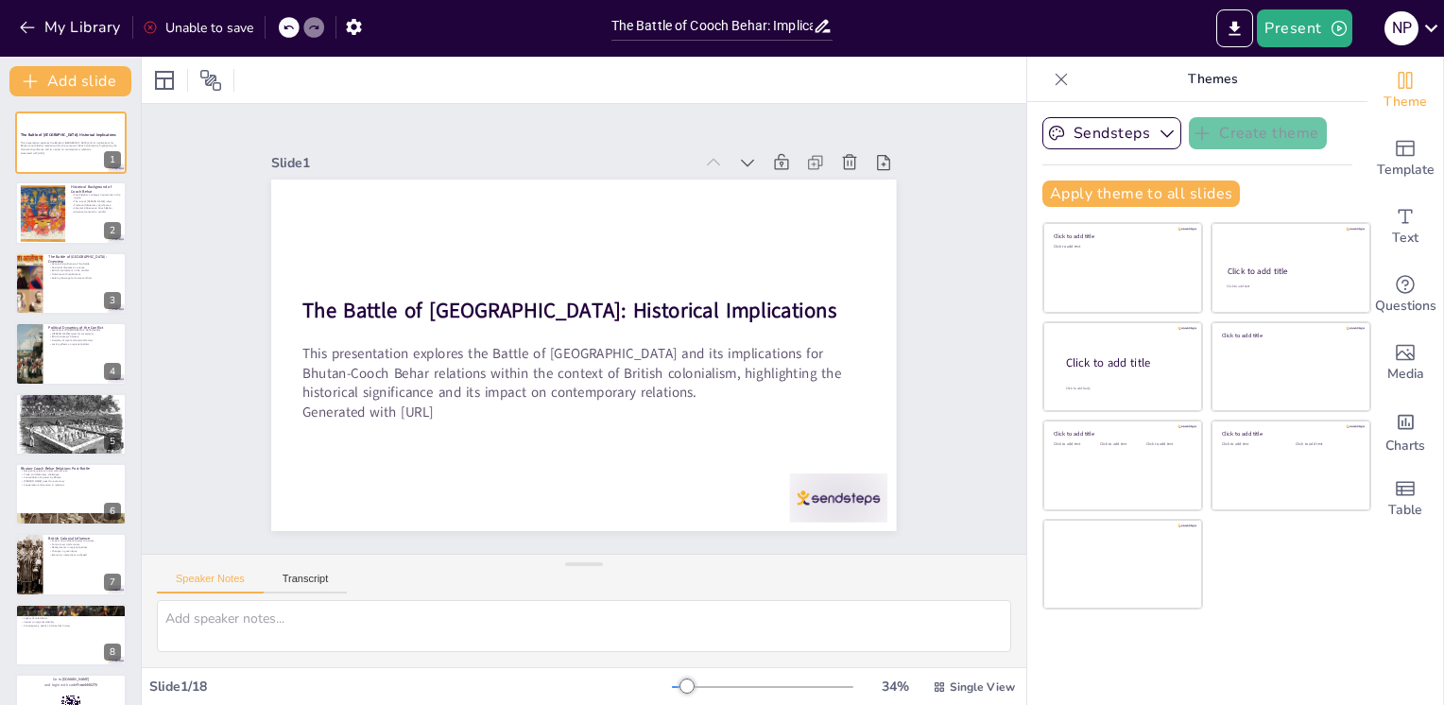
checkbox input "true"
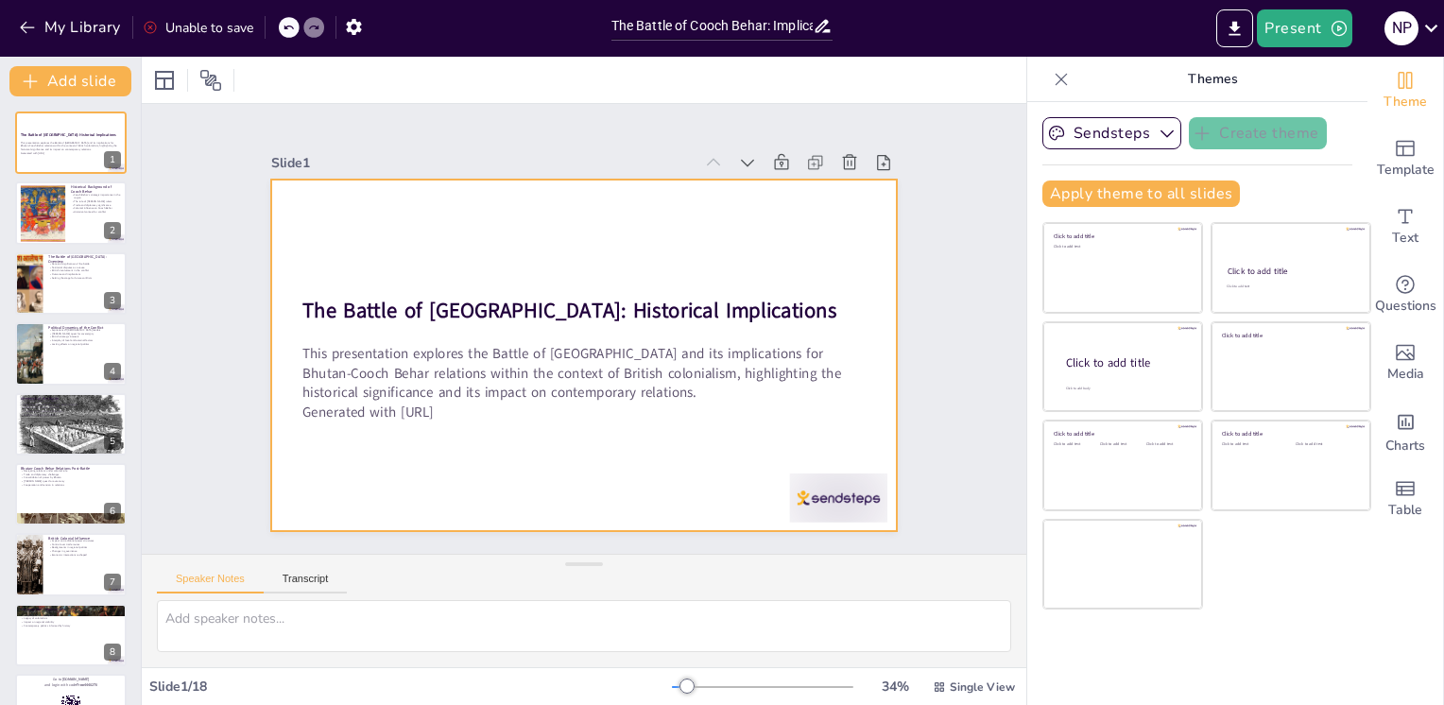
checkbox input "true"
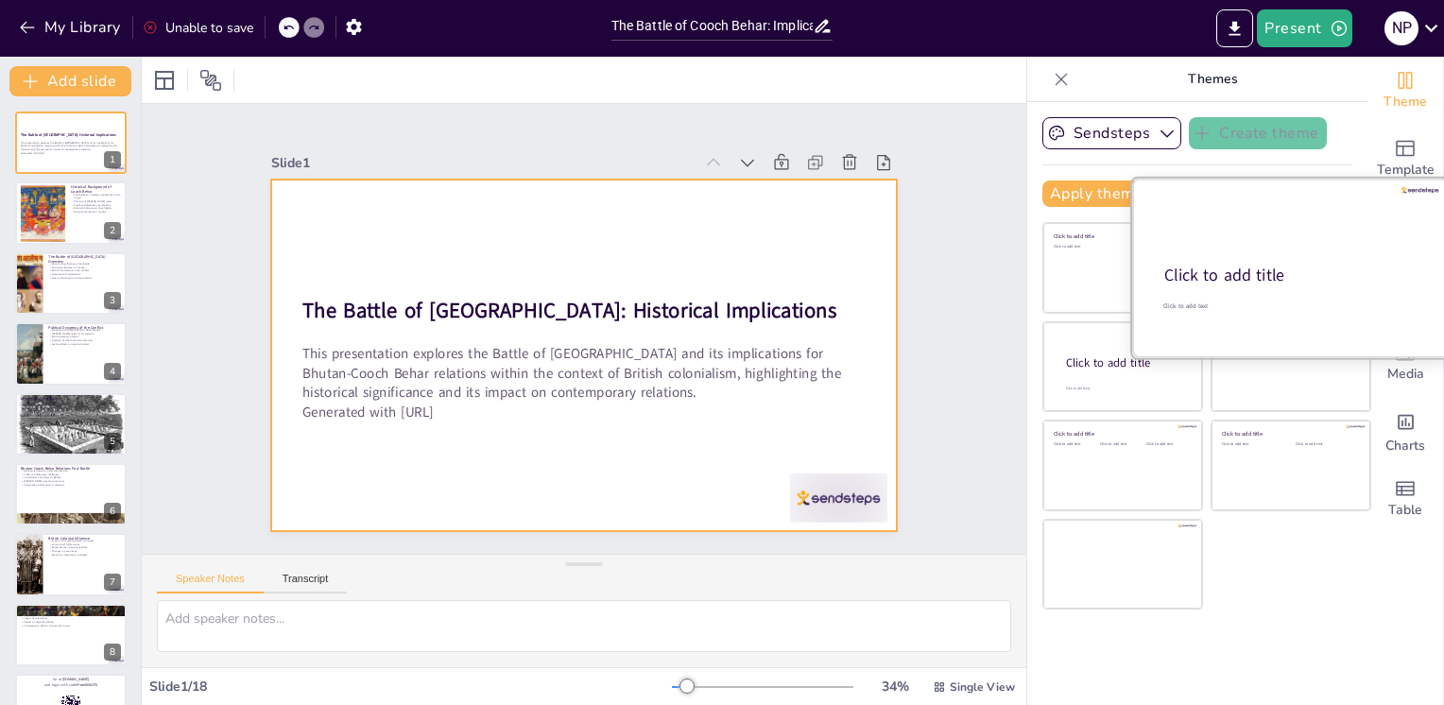
checkbox input "true"
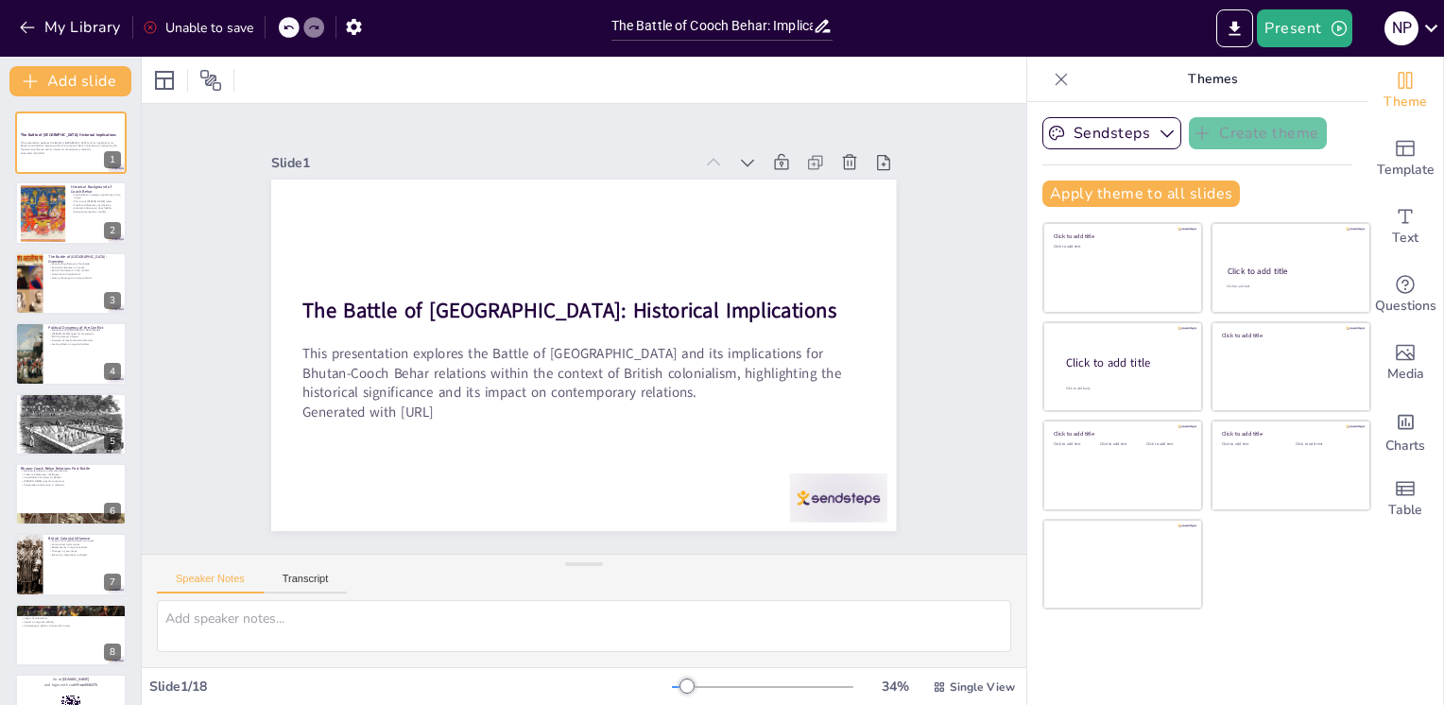
checkbox input "true"
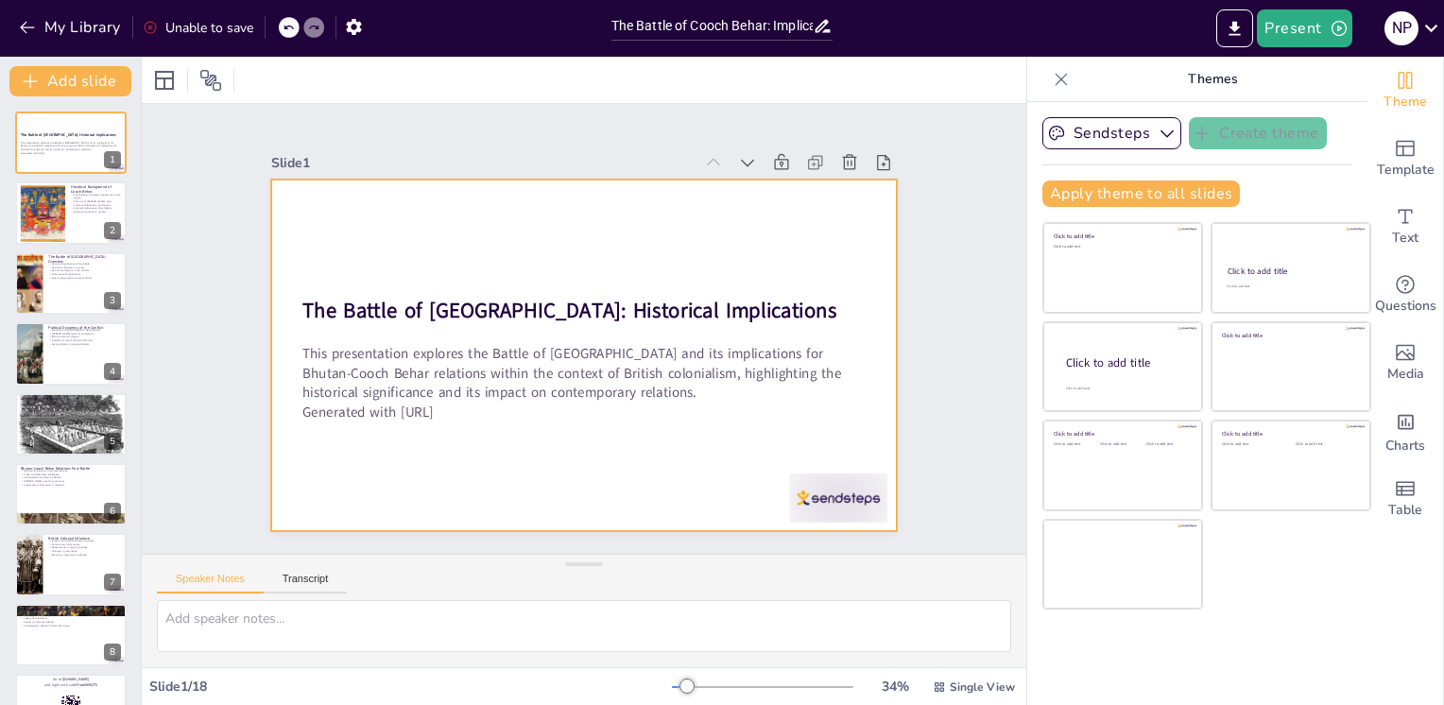
checkbox input "true"
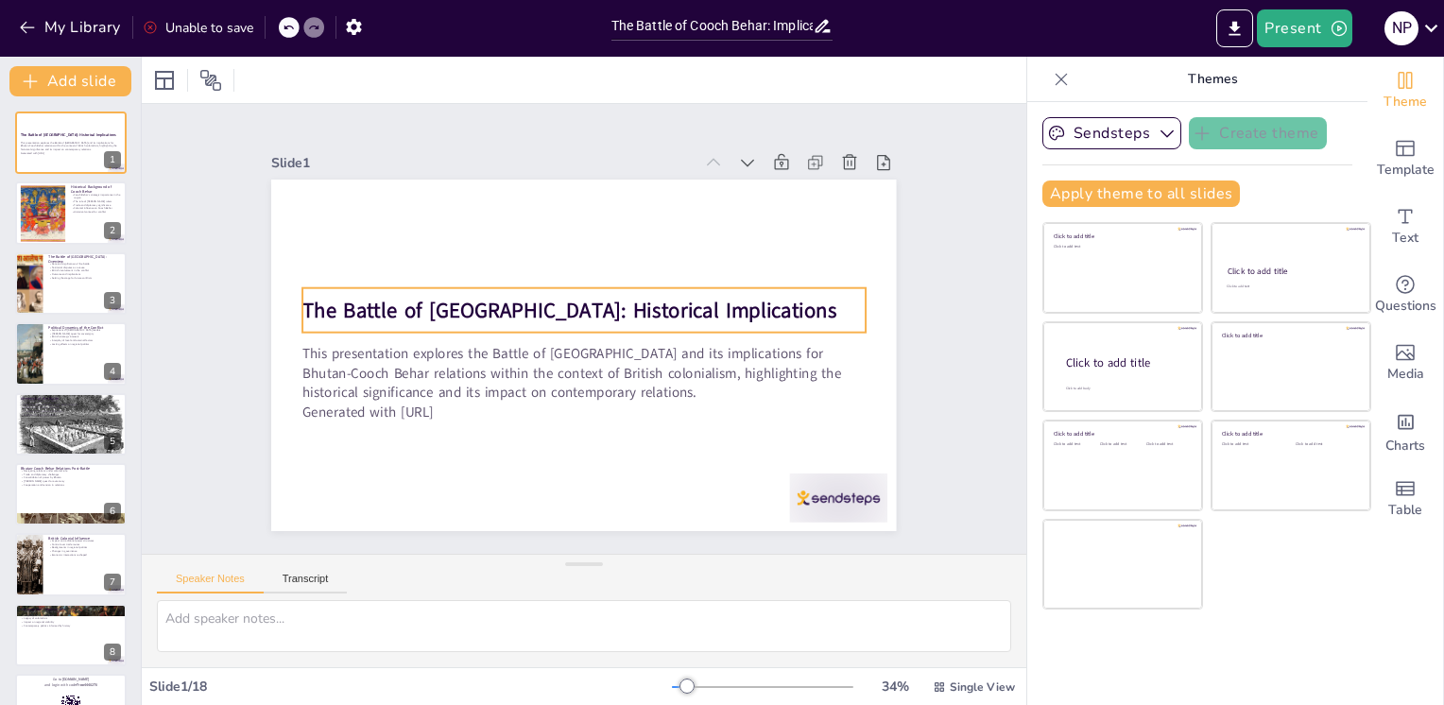
checkbox input "true"
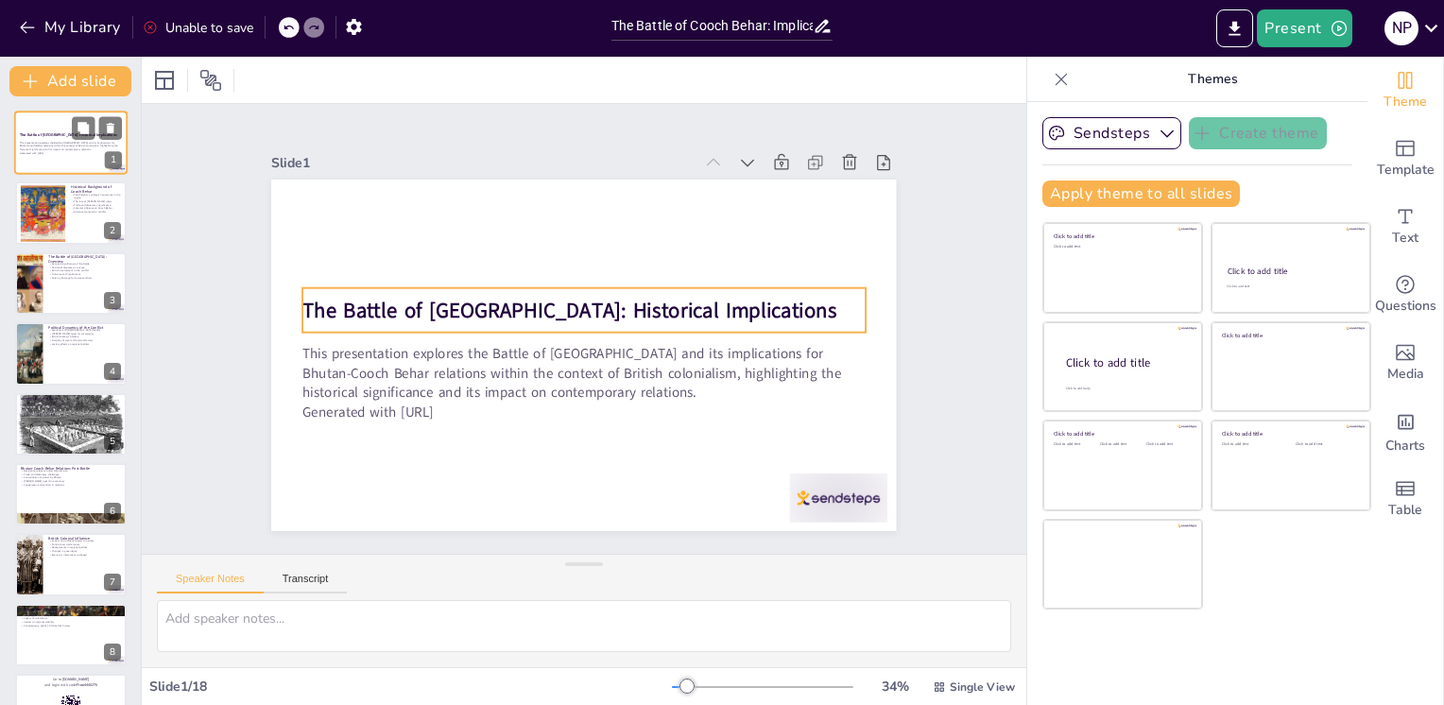
checkbox input "true"
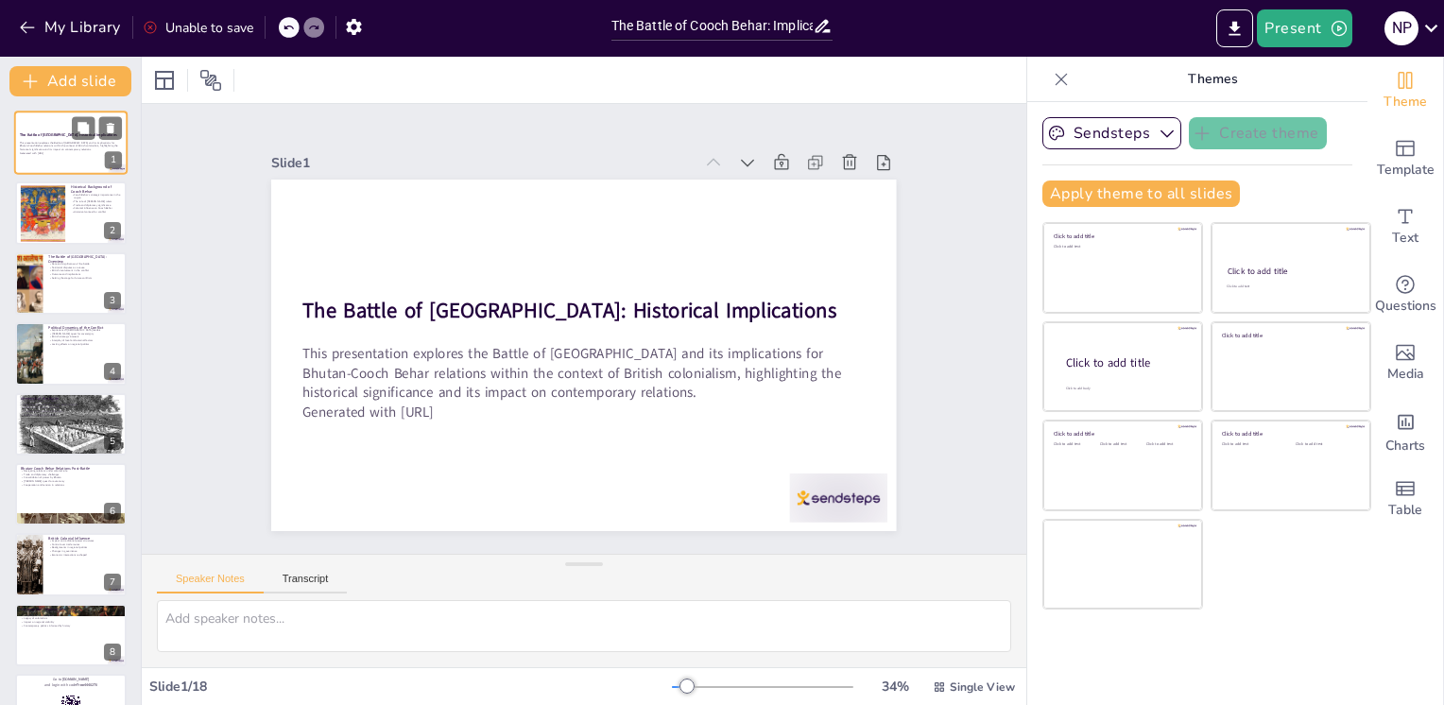
checkbox input "true"
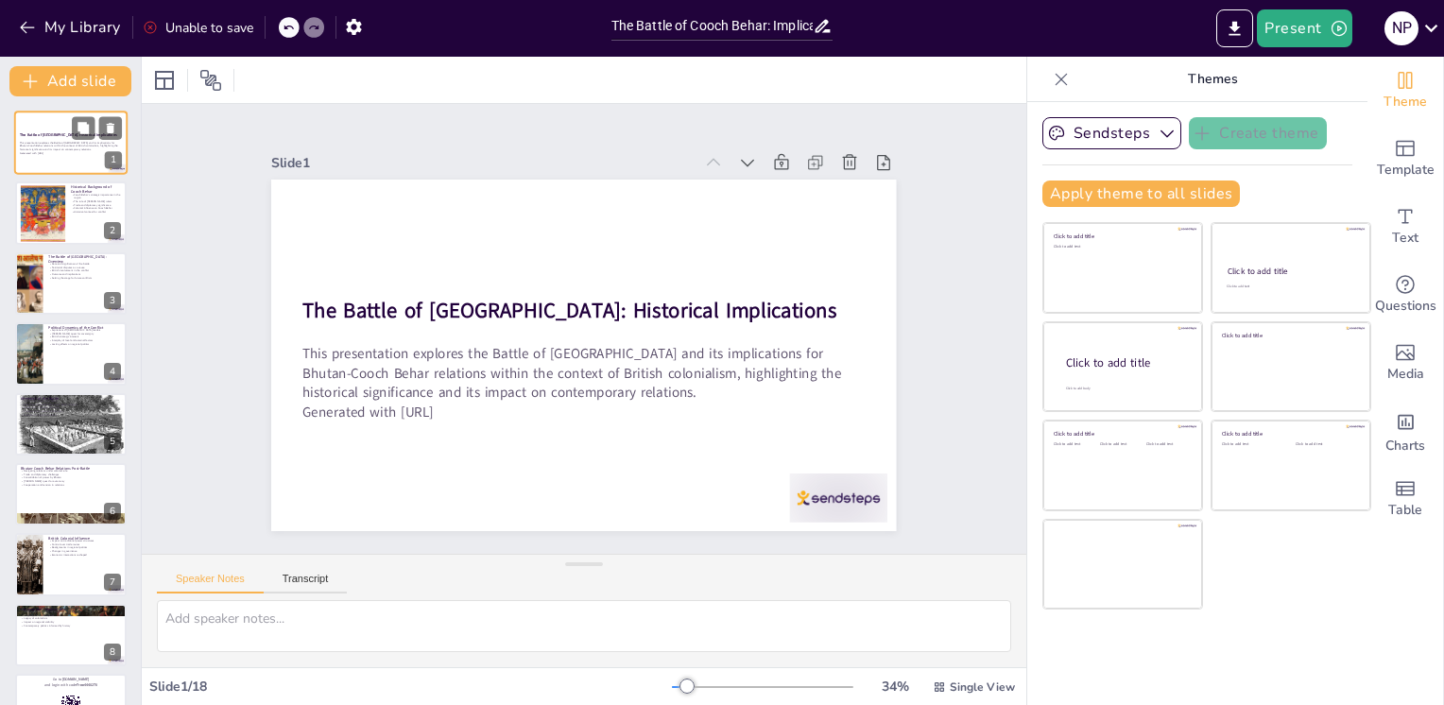
checkbox input "true"
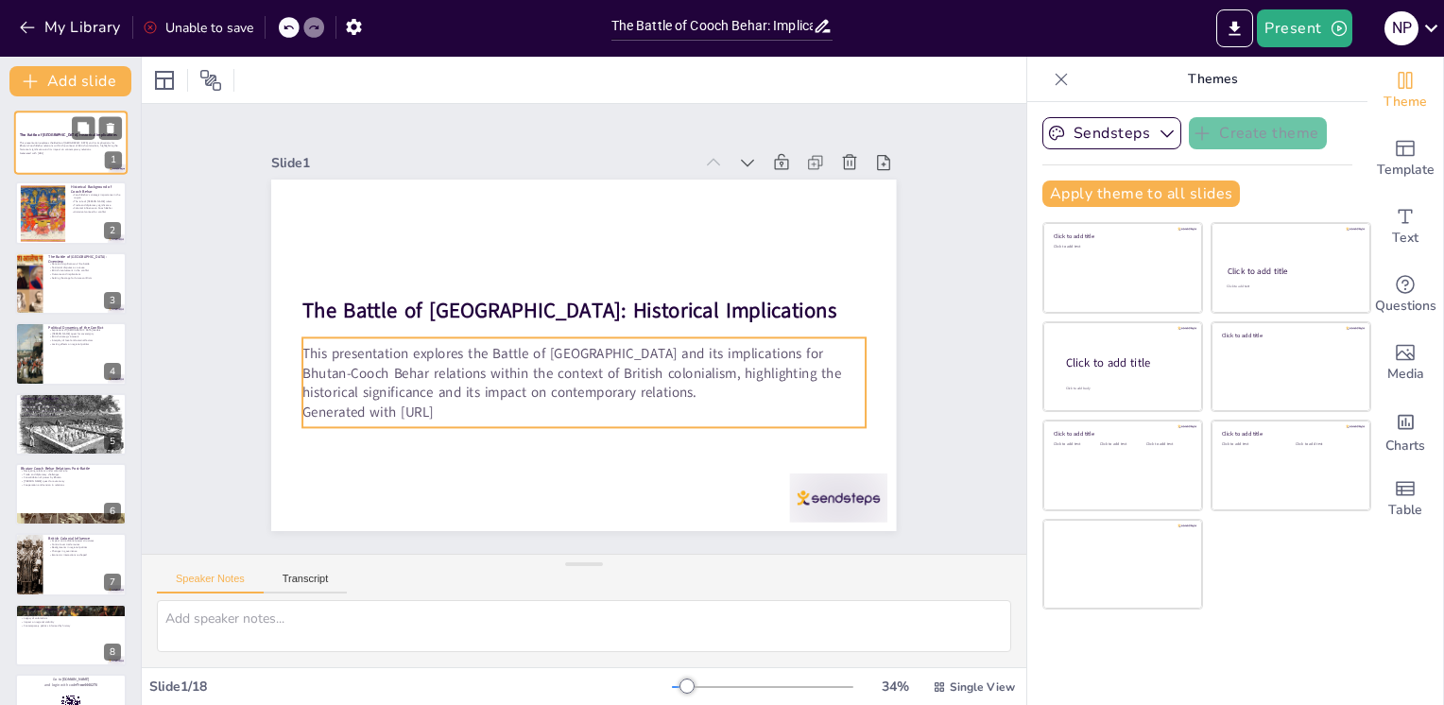
click at [63, 147] on p "This presentation explores the Battle of [GEOGRAPHIC_DATA] and its implications…" at bounding box center [71, 146] width 102 height 10
checkbox input "true"
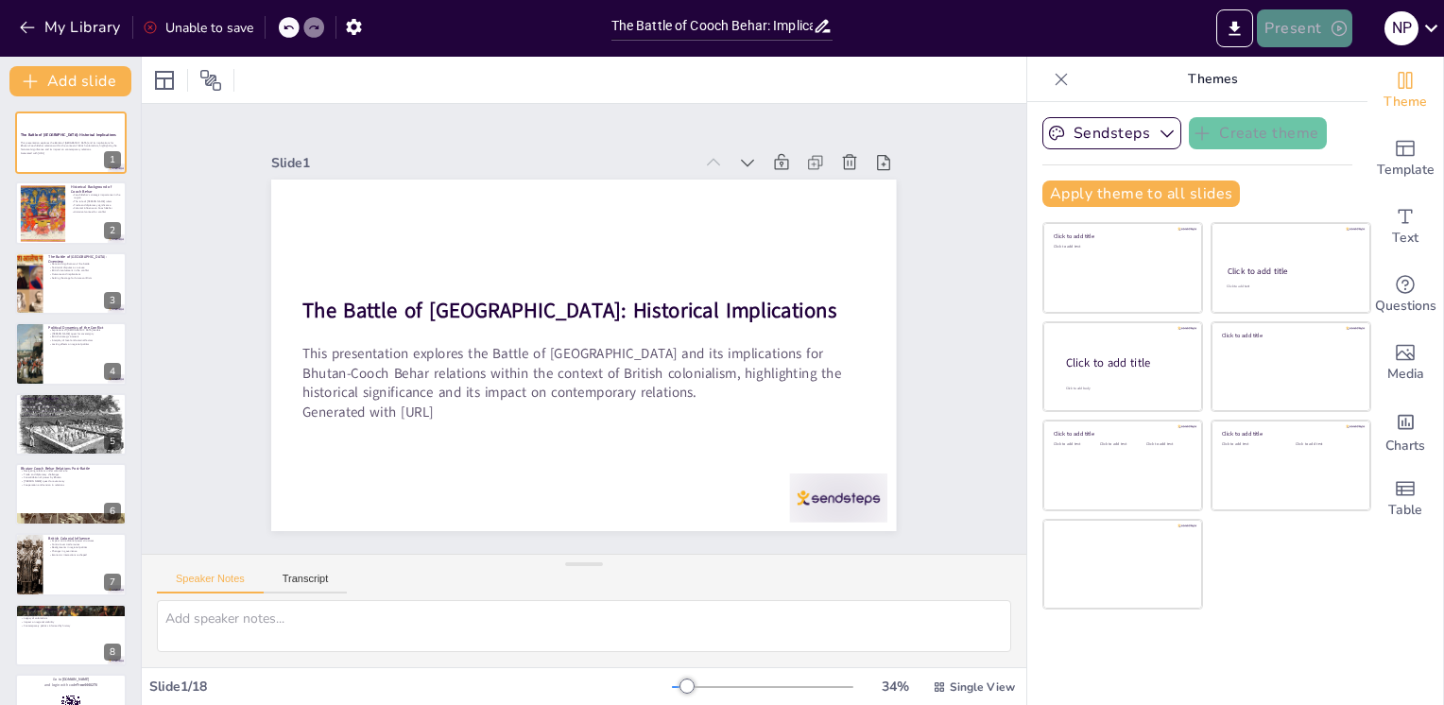
click at [1293, 28] on button "Present" at bounding box center [1304, 28] width 94 height 38
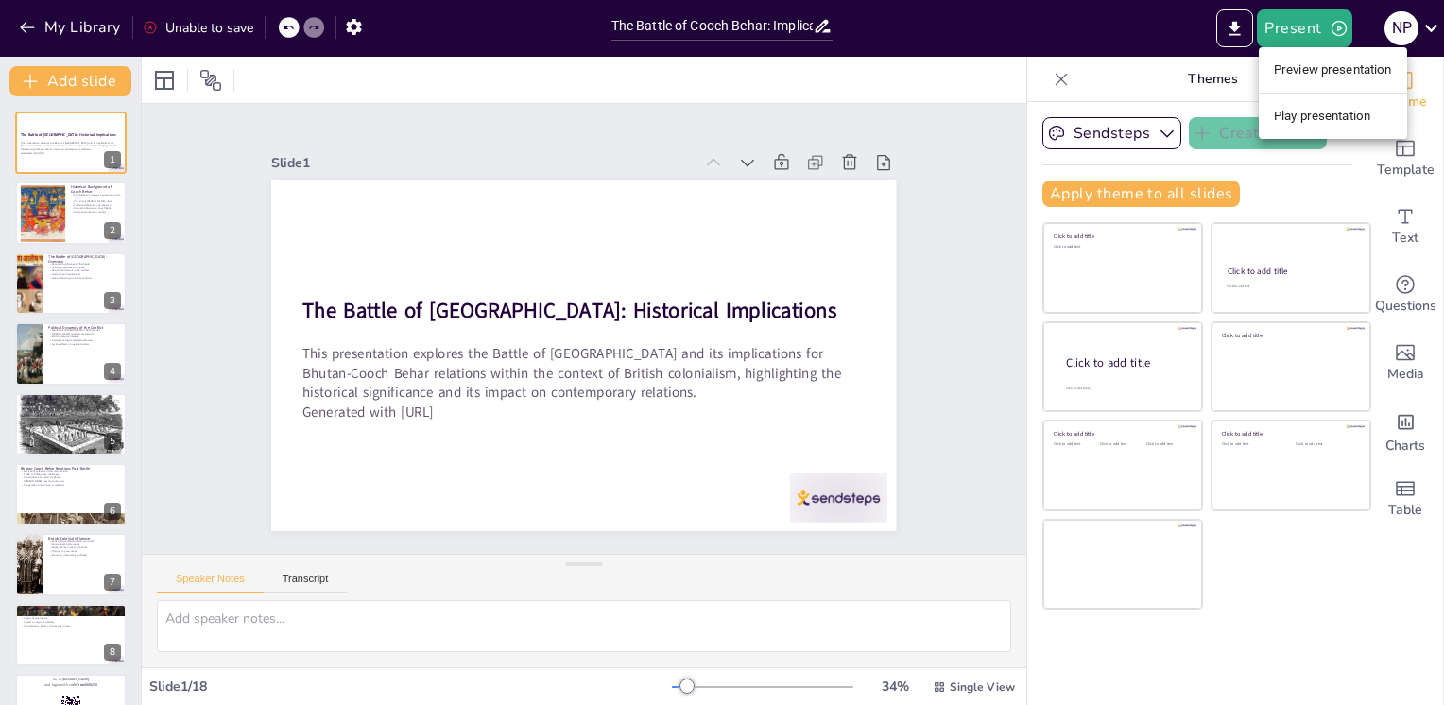
click at [1311, 115] on li "Play presentation" at bounding box center [1333, 116] width 148 height 30
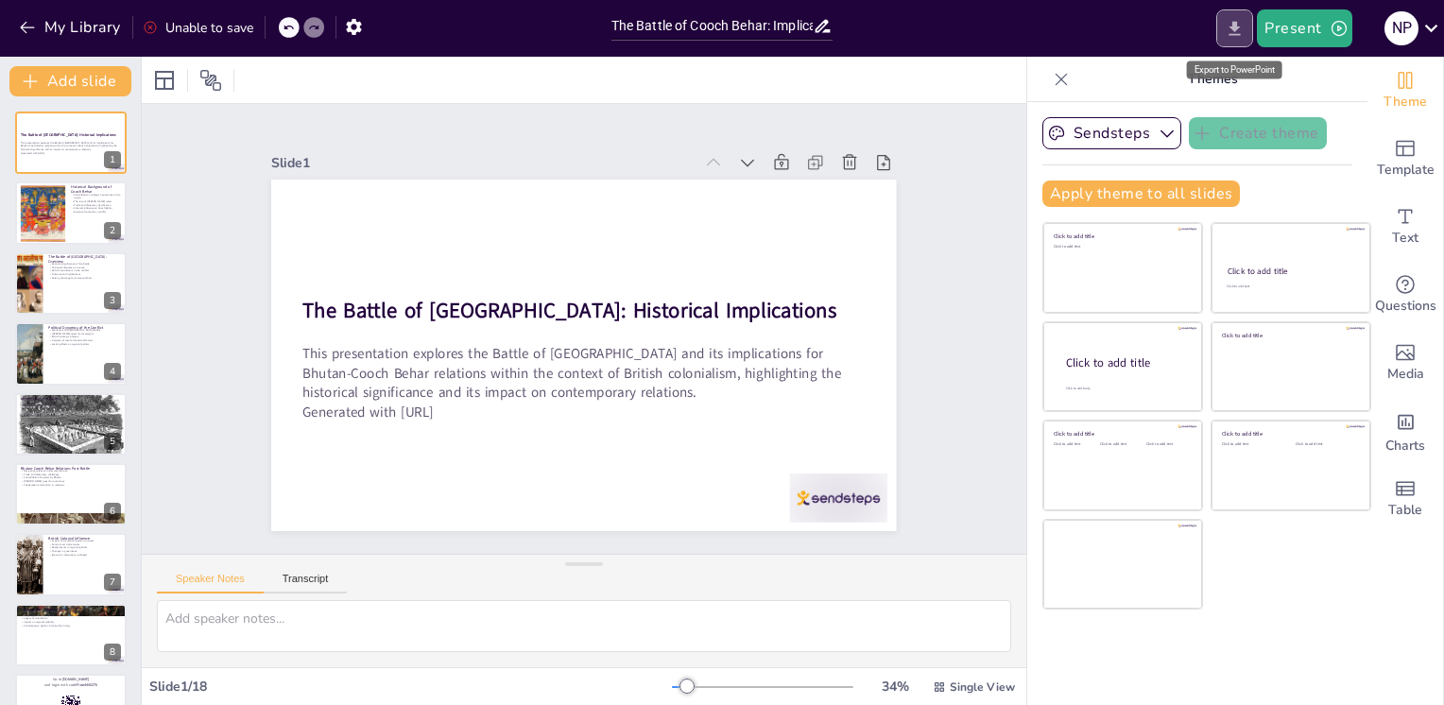
click at [1232, 28] on icon "Export to PowerPoint" at bounding box center [1235, 29] width 20 height 20
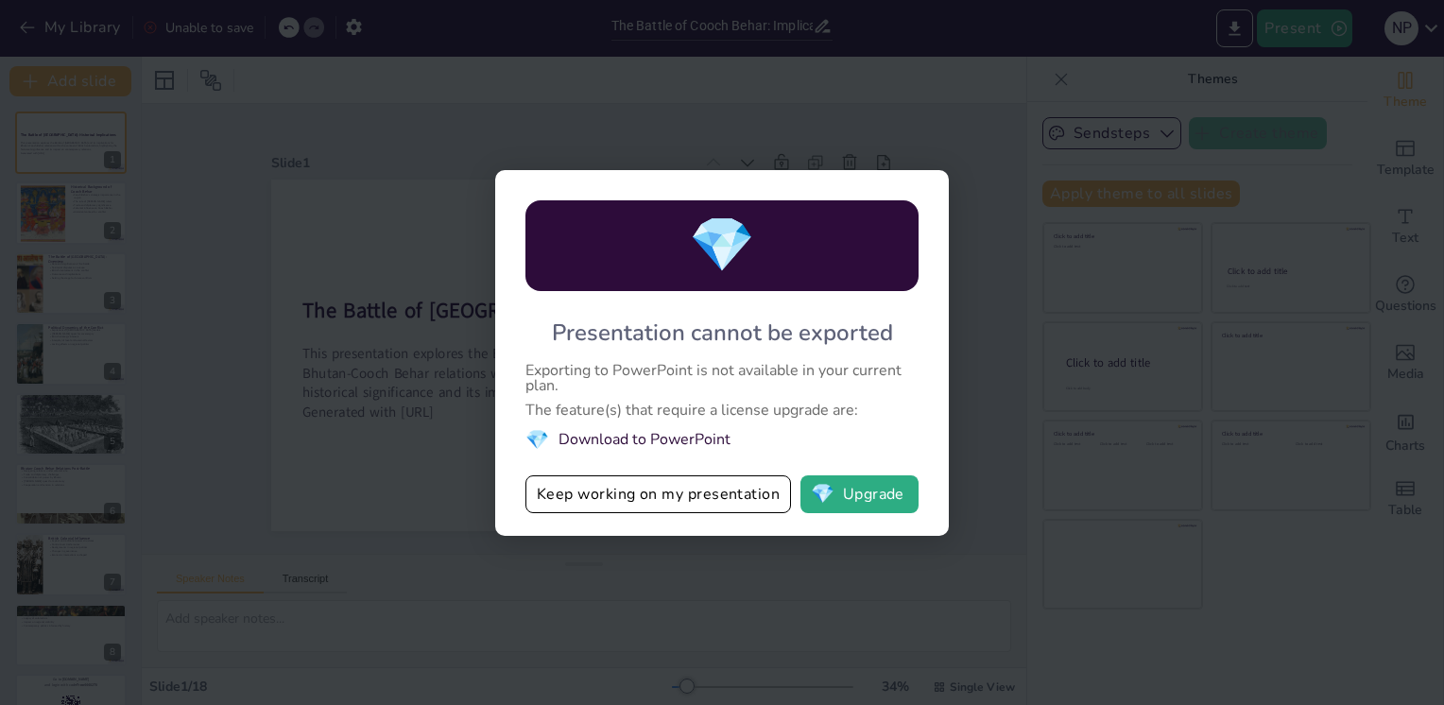
click at [1193, 333] on div "💎 Presentation cannot be exported Exporting to PowerPoint is not available in y…" at bounding box center [722, 352] width 1444 height 705
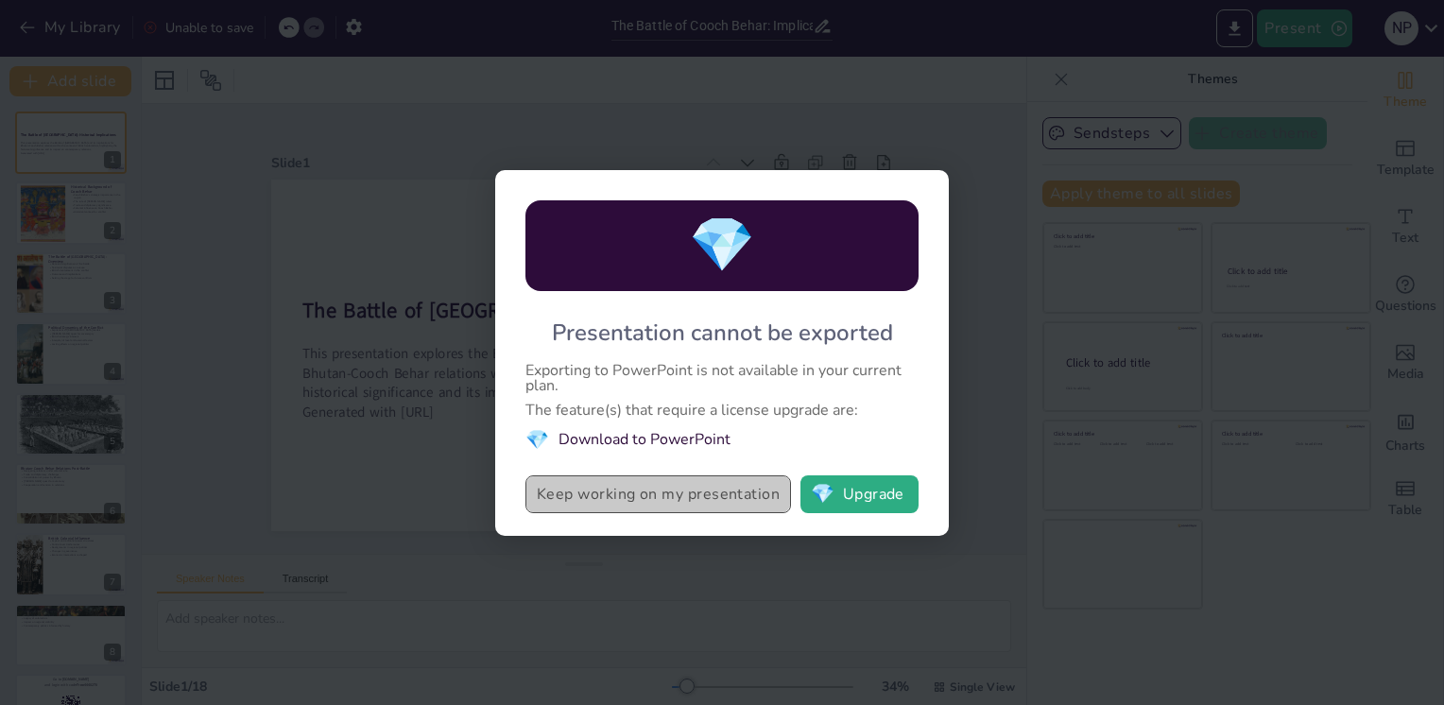
click at [657, 499] on button "Keep working on my presentation" at bounding box center [658, 494] width 266 height 38
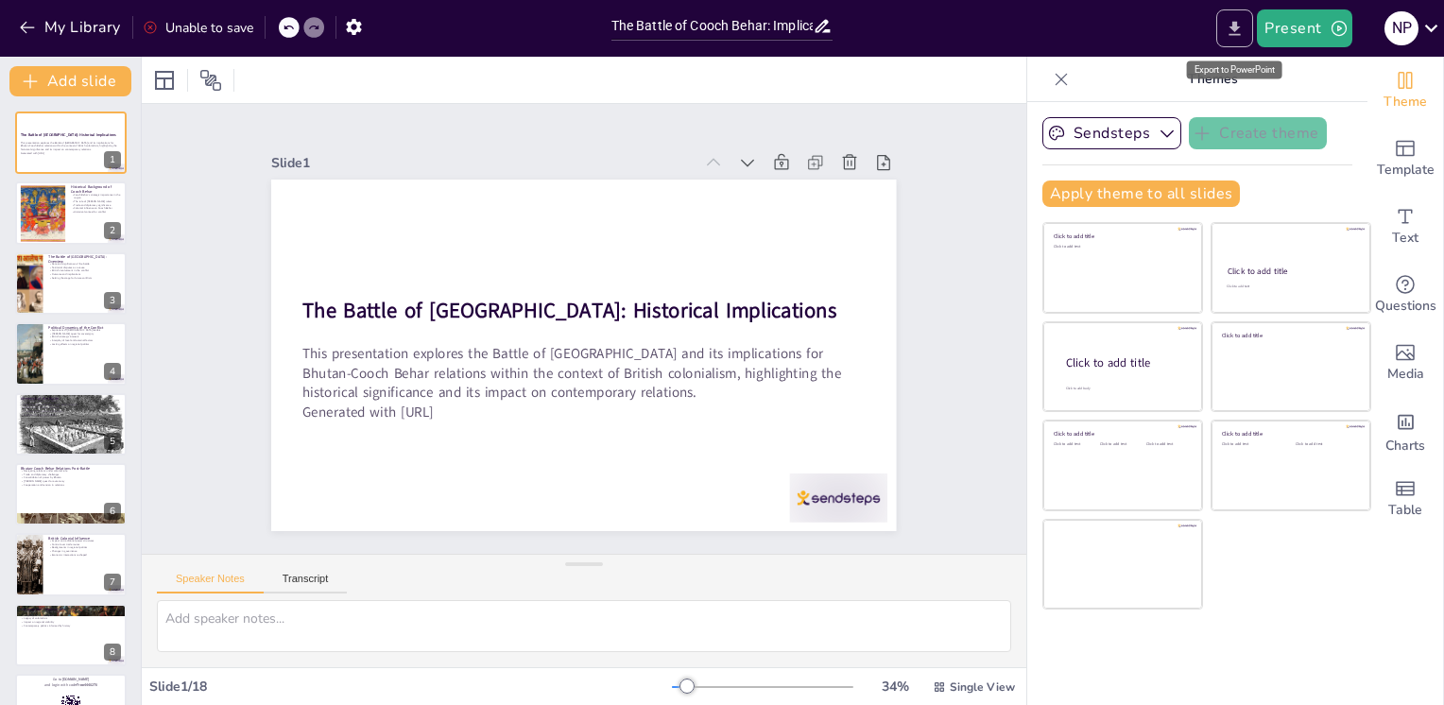
click at [1229, 28] on icon "Export to PowerPoint" at bounding box center [1235, 29] width 20 height 20
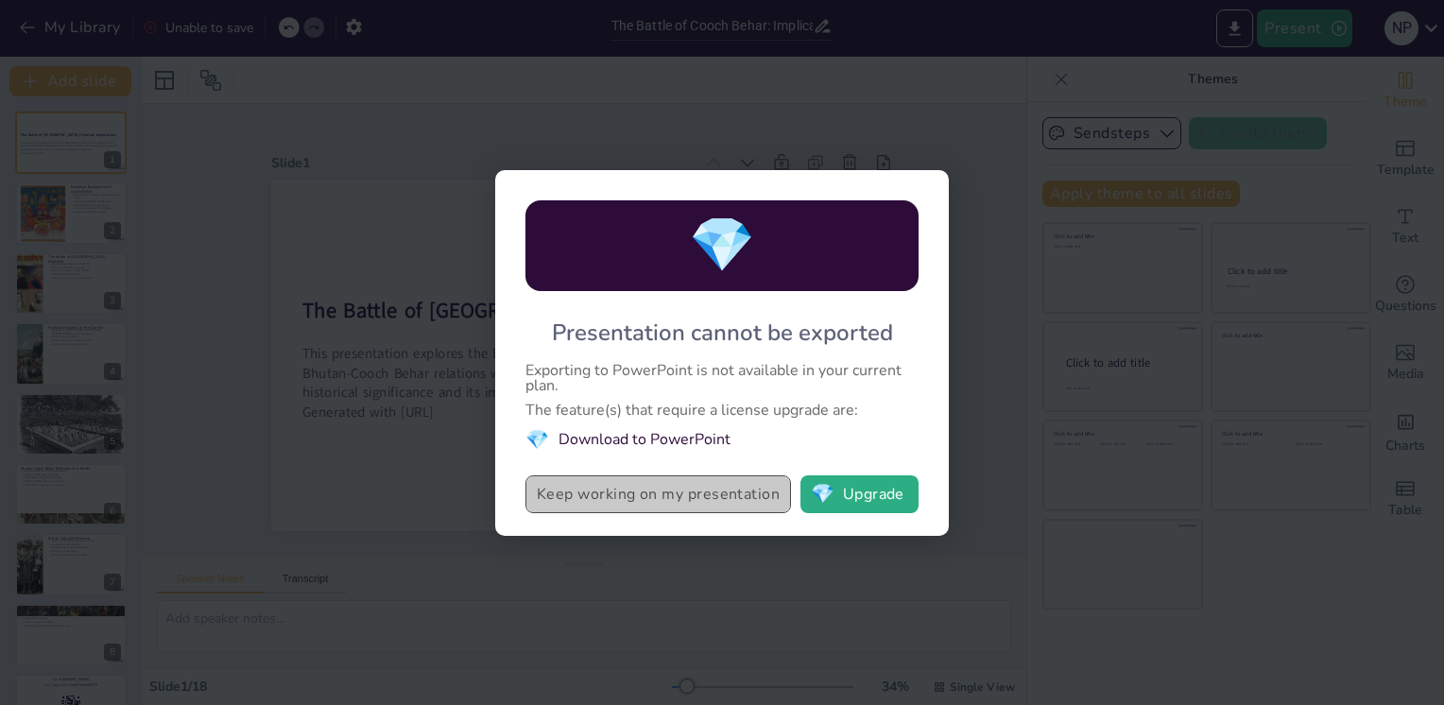
click at [705, 497] on button "Keep working on my presentation" at bounding box center [658, 494] width 266 height 38
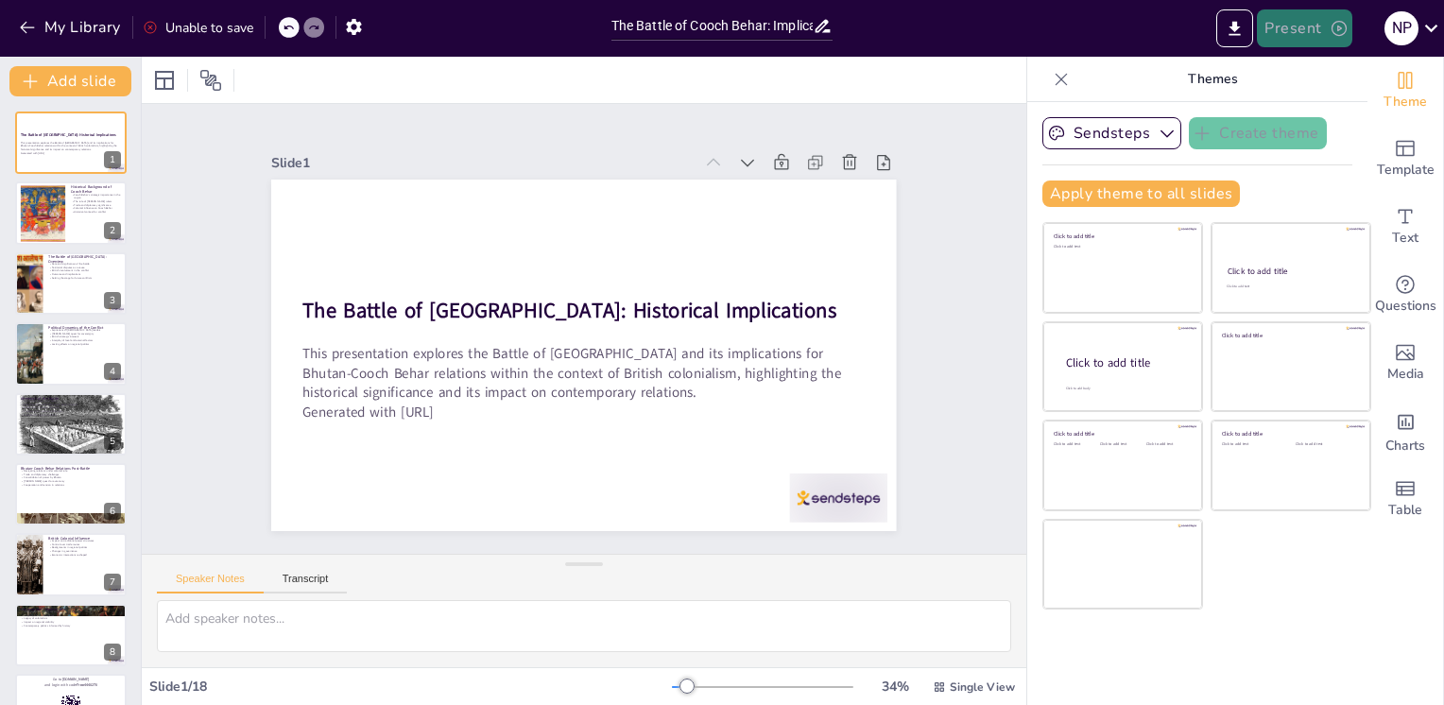
click at [1342, 29] on icon "button" at bounding box center [1338, 28] width 19 height 19
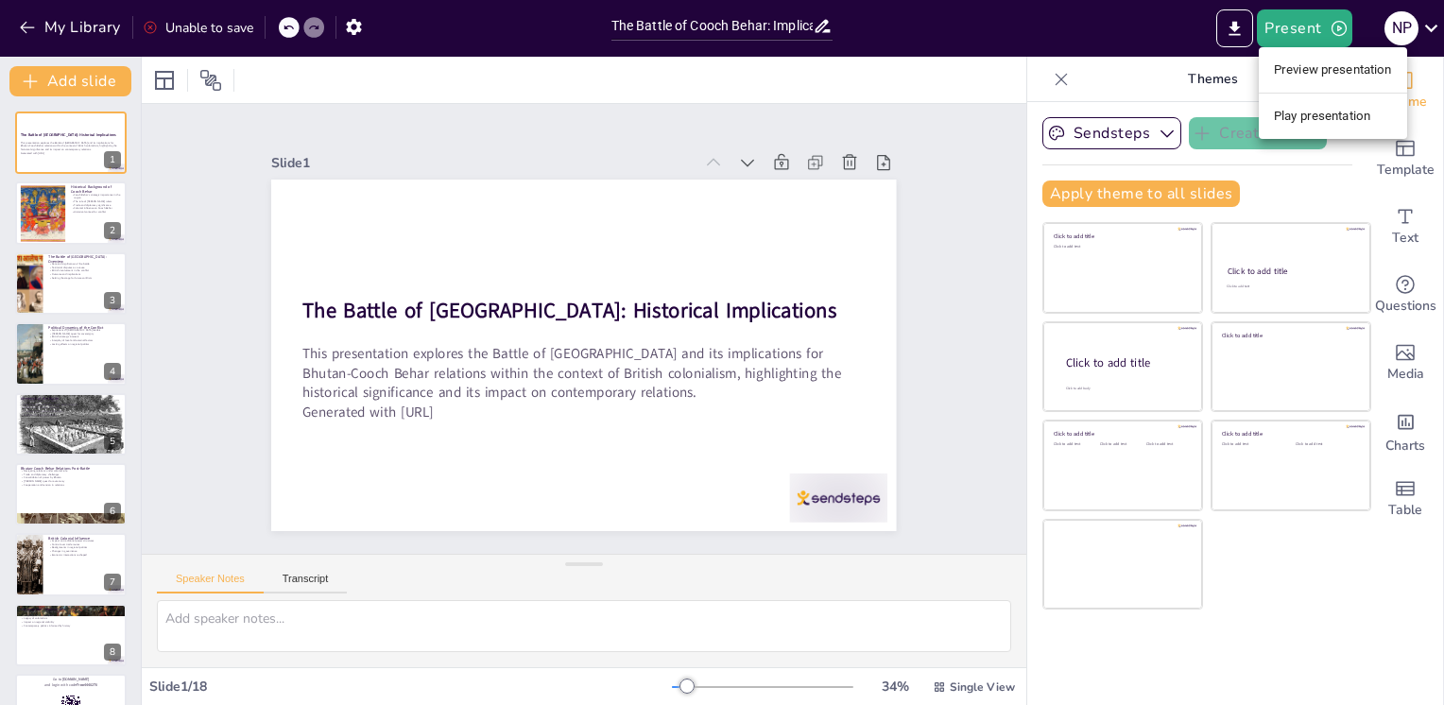
click at [1300, 70] on li "Preview presentation" at bounding box center [1333, 70] width 148 height 30
click at [726, 689] on div at bounding box center [762, 686] width 181 height 15
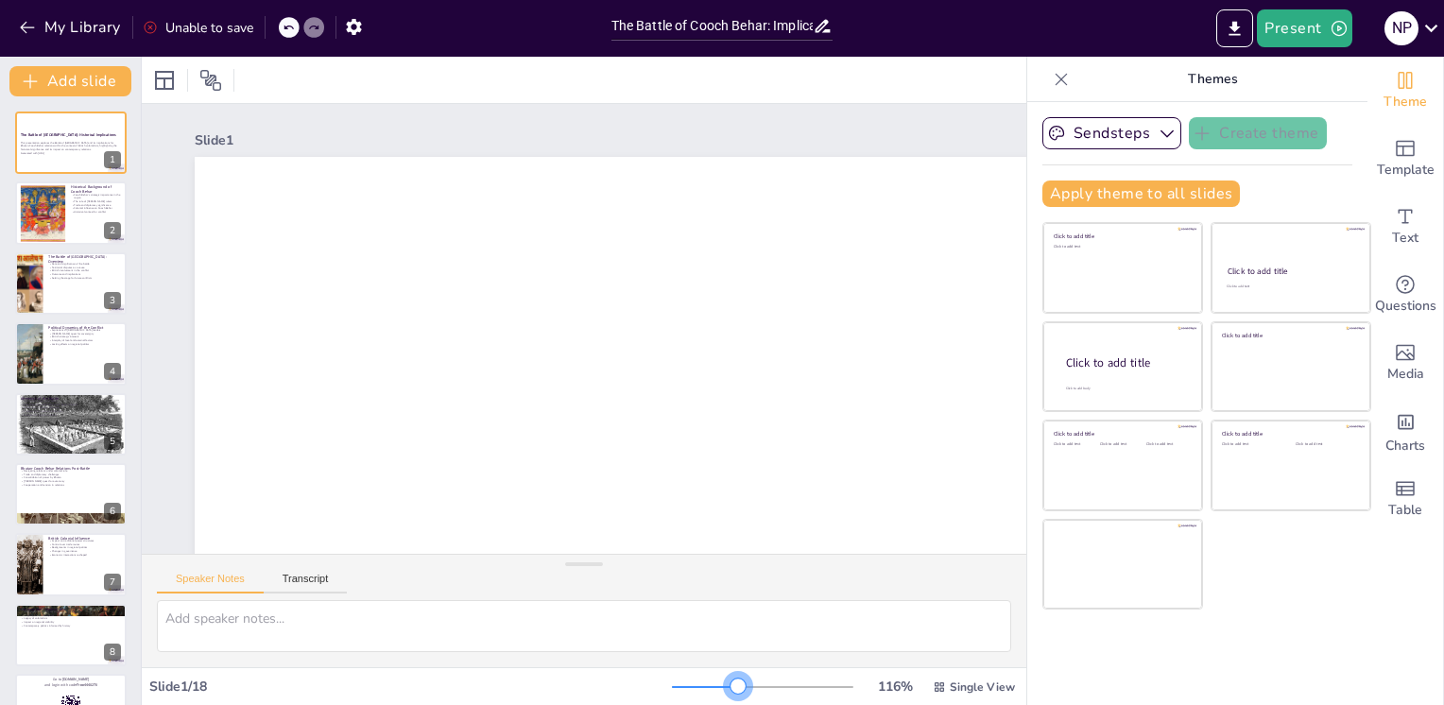
click at [730, 689] on div at bounding box center [737, 685] width 15 height 15
click at [672, 689] on div at bounding box center [762, 686] width 181 height 15
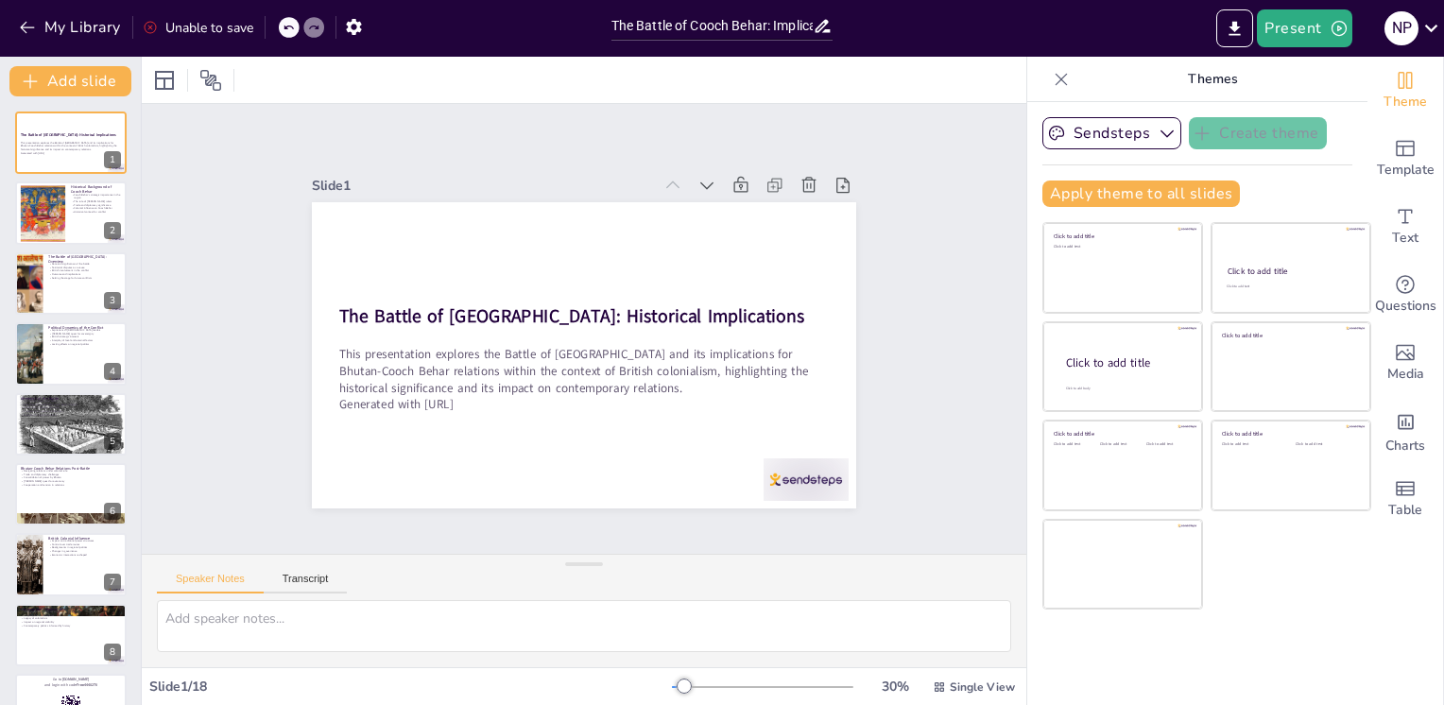
scroll to position [678, 0]
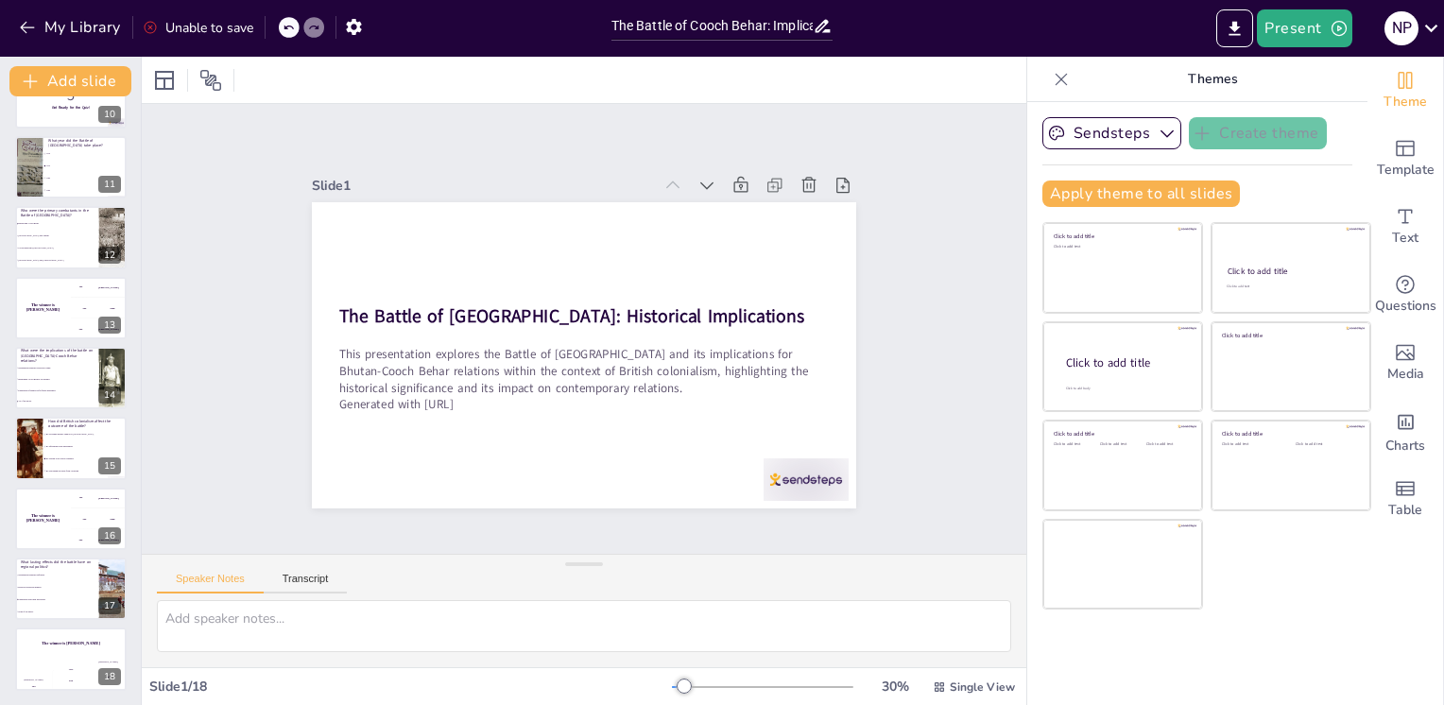
click at [1052, 83] on icon at bounding box center [1061, 79] width 19 height 19
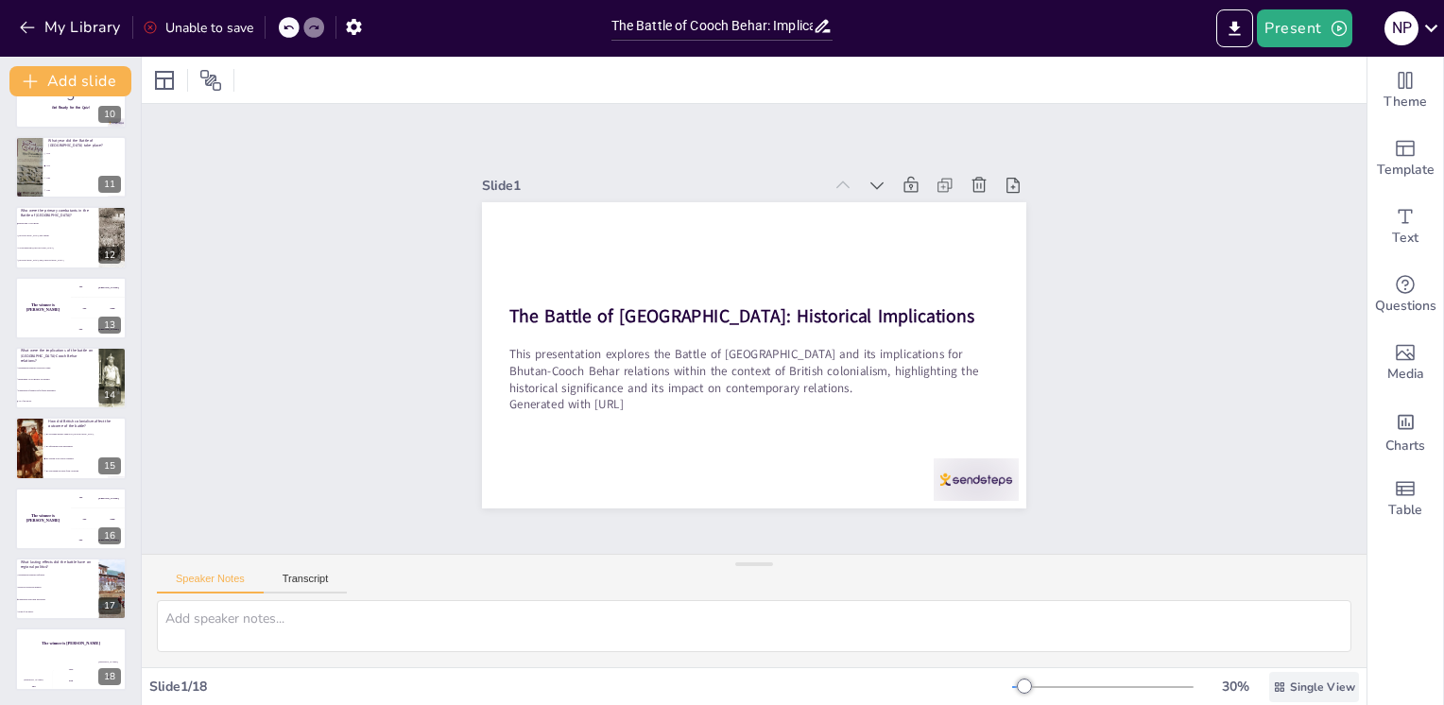
click at [1320, 686] on span "Single View" at bounding box center [1322, 686] width 65 height 15
click at [1296, 612] on span "Single View" at bounding box center [1281, 607] width 86 height 18
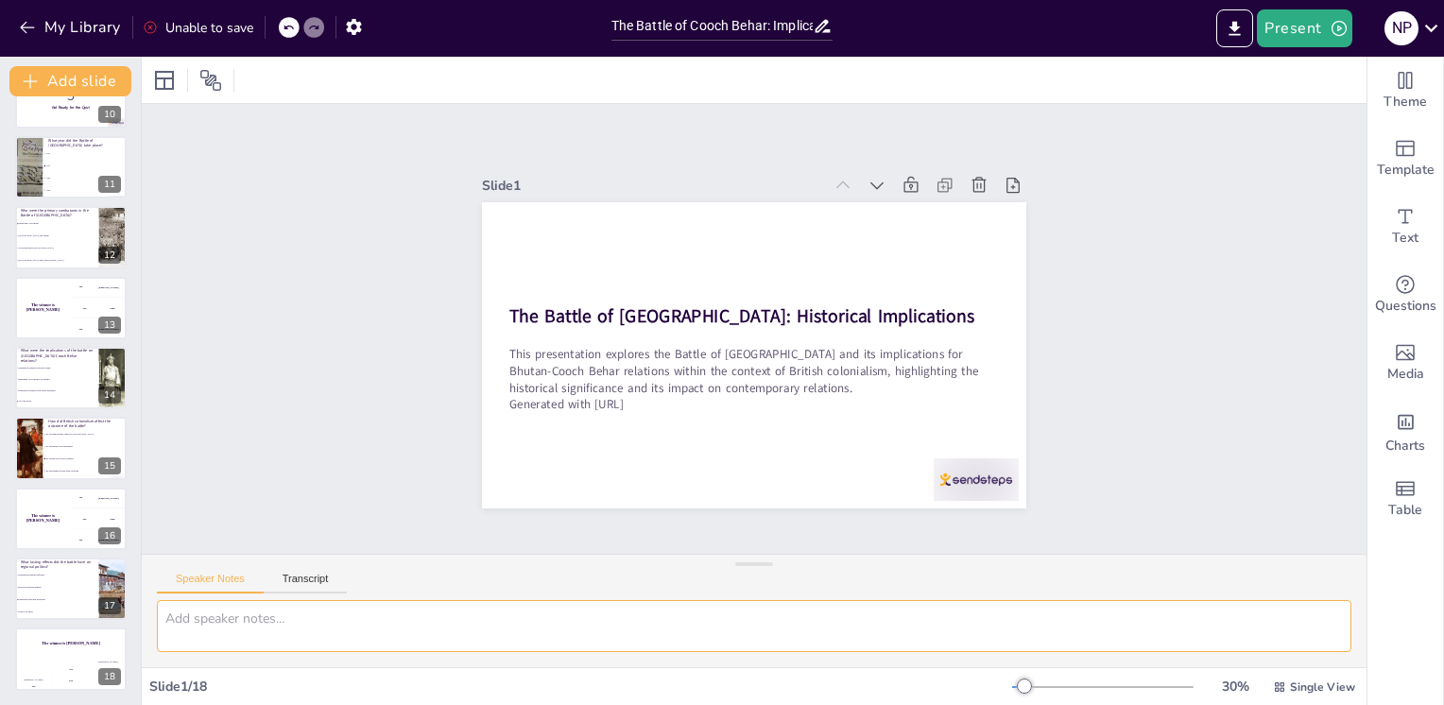
click at [240, 608] on textarea at bounding box center [754, 626] width 1194 height 52
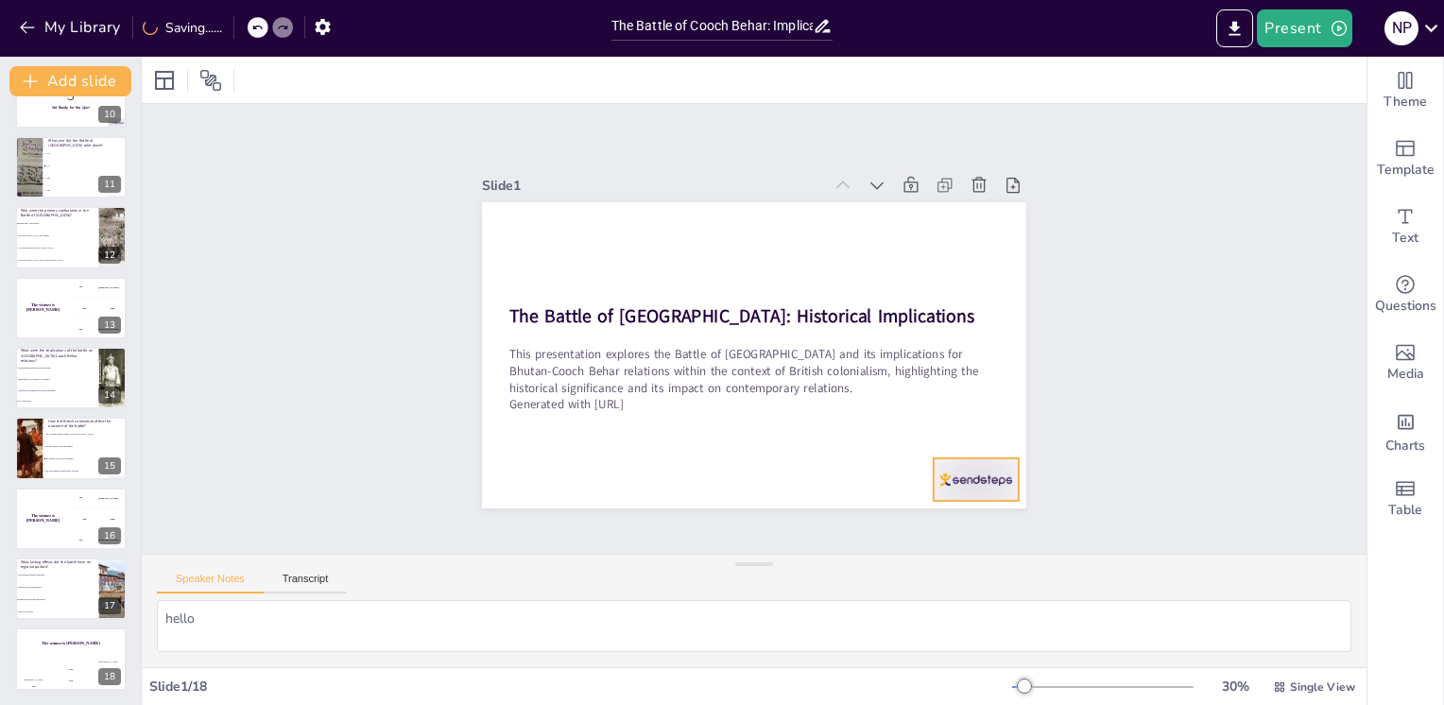
click at [955, 507] on div at bounding box center [918, 540] width 94 height 67
click at [156, 77] on icon at bounding box center [162, 80] width 19 height 19
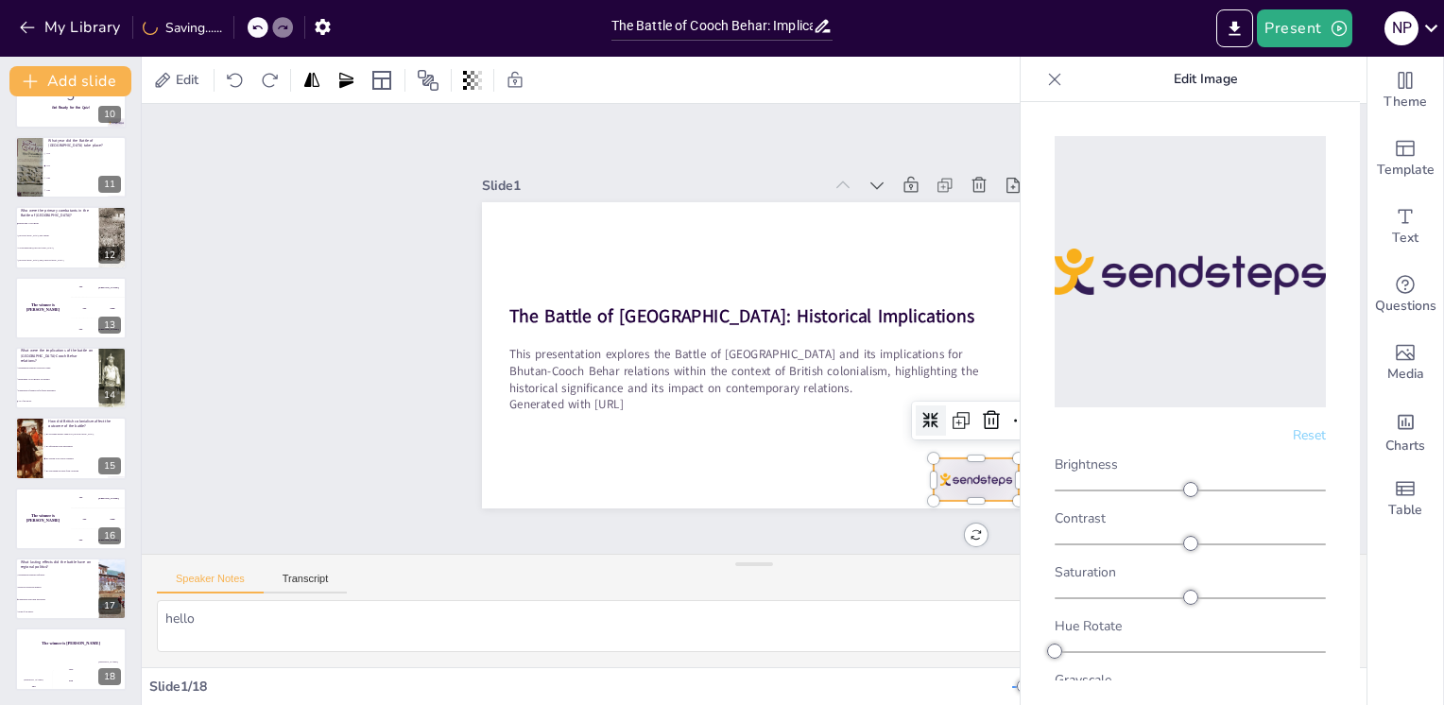
click at [412, 314] on div "Slide 1 The Battle of [GEOGRAPHIC_DATA]: Historical Implications This presentat…" at bounding box center [755, 328] width 1292 height 694
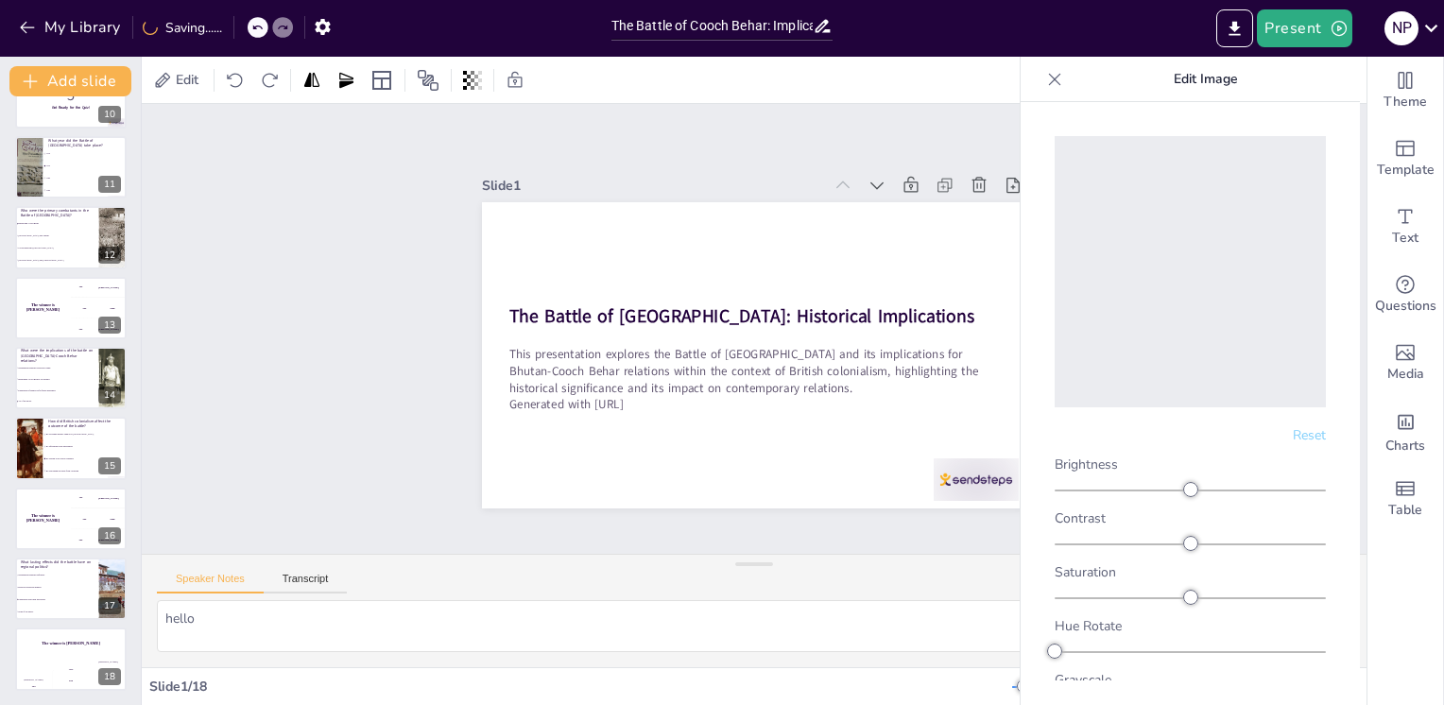
click at [1047, 77] on icon at bounding box center [1054, 79] width 19 height 19
